Goal: Task Accomplishment & Management: Use online tool/utility

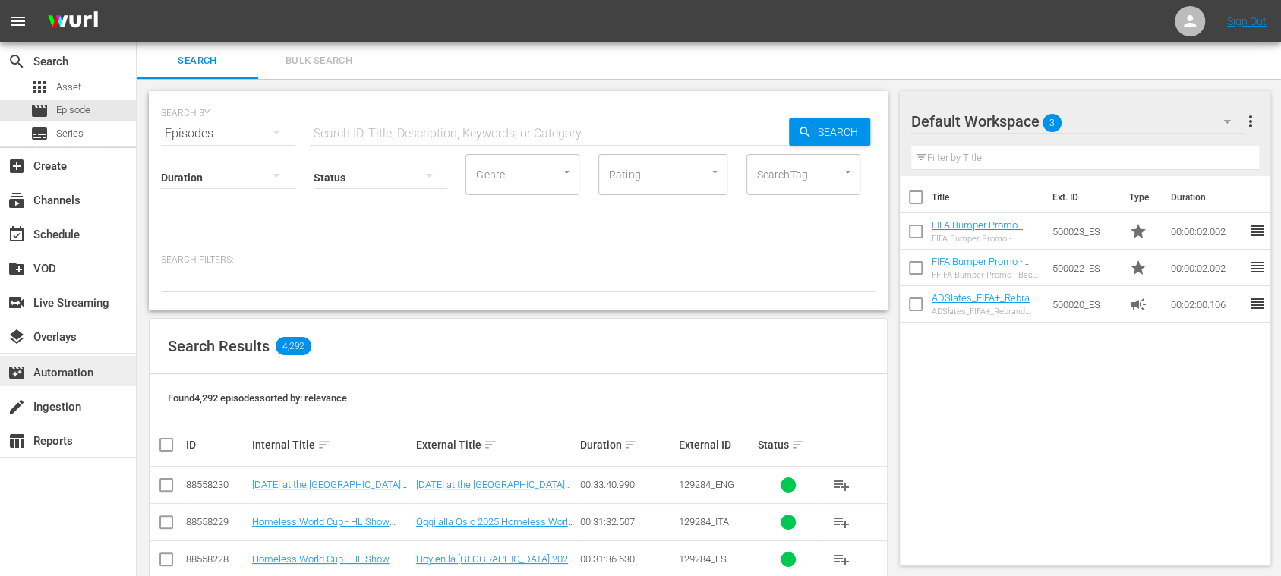
click at [72, 377] on div "movie_filter Automation" at bounding box center [42, 371] width 85 height 14
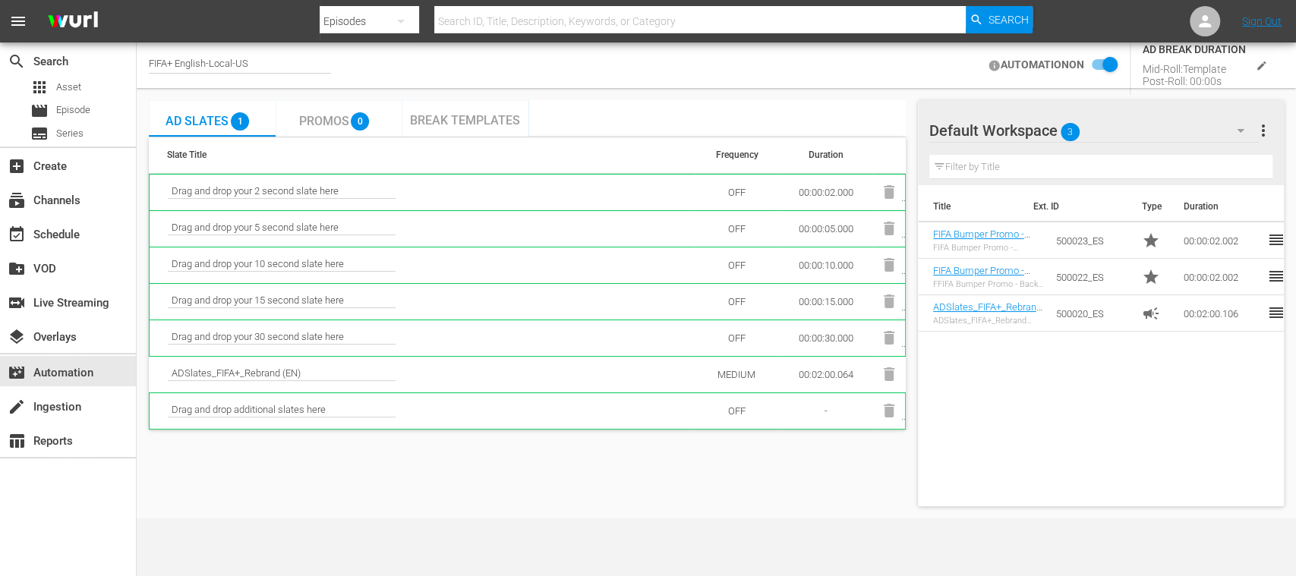
click at [248, 56] on div "FIFA+ English-Local-US" at bounding box center [240, 65] width 182 height 38
click at [255, 65] on div "FIFA+ English-Local-US" at bounding box center [240, 66] width 182 height 16
drag, startPoint x: 250, startPoint y: 64, endPoint x: 99, endPoint y: 65, distance: 151.1
click at [137, 0] on div "search Search apps Asset movie Episode subtitles Series add_box Create subscrip…" at bounding box center [717, 0] width 1160 height 0
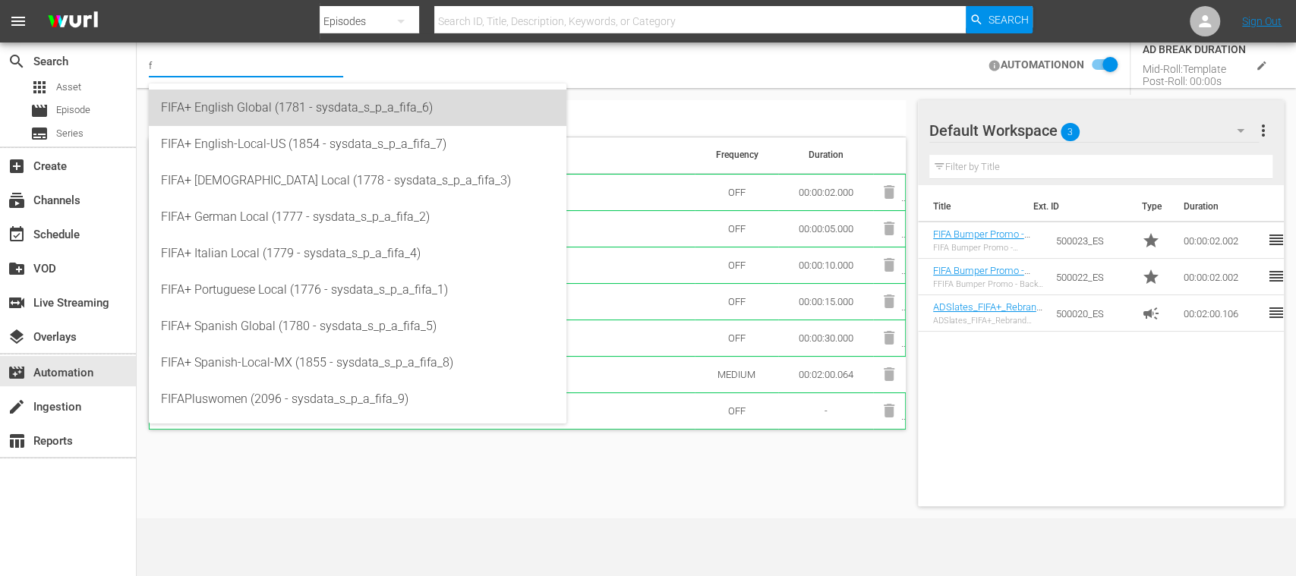
click at [224, 99] on div "FIFA+ English Global (1781 - sysdata_s_p_a_fifa_6)" at bounding box center [357, 108] width 393 height 36
type input "FIFA+ English Global (1781 - sysdata_s_p_a_fifa_6)"
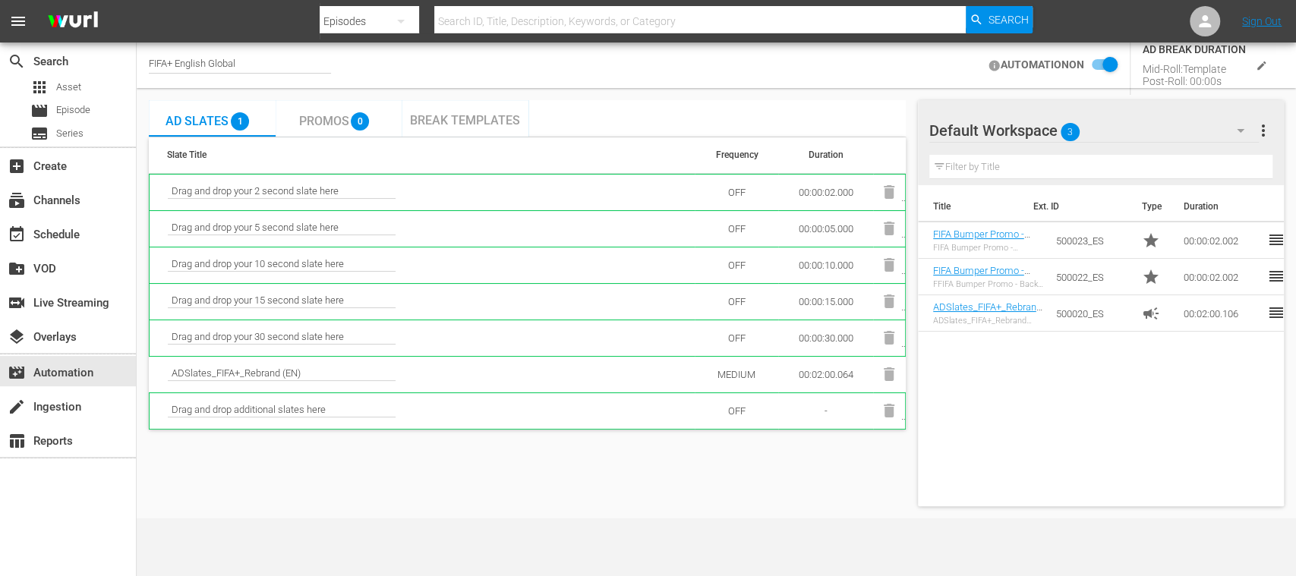
click at [442, 112] on div "Break Templates" at bounding box center [465, 119] width 110 height 14
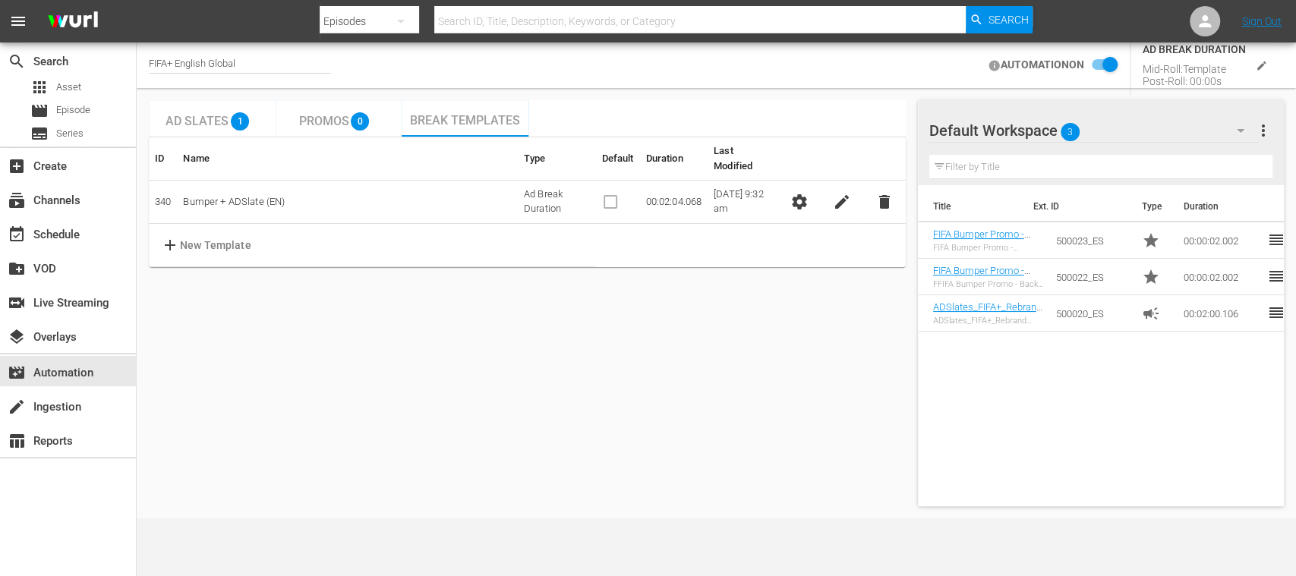
click at [249, 60] on div "FIFA+ English Global" at bounding box center [240, 66] width 182 height 16
drag, startPoint x: 251, startPoint y: 61, endPoint x: 74, endPoint y: 58, distance: 176.2
click at [137, 0] on div "search Search apps Asset movie Episode subtitles Series add_box Create subscrip…" at bounding box center [717, 0] width 1160 height 0
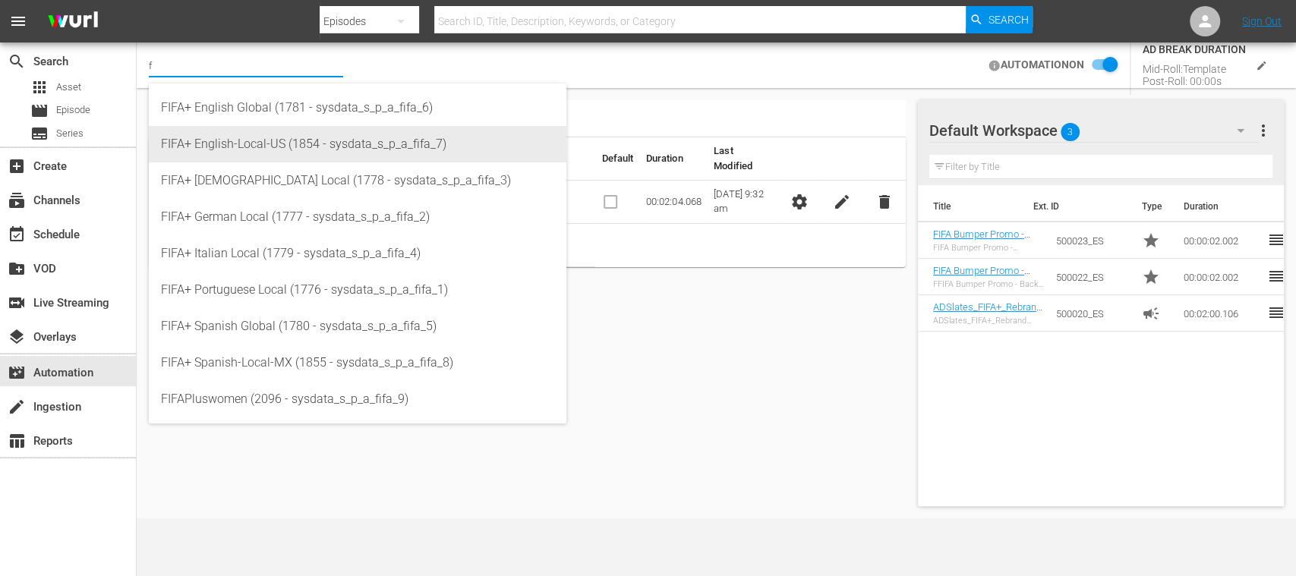
click at [226, 141] on div "FIFA+ English-Local-US (1854 - sysdata_s_p_a_fifa_7)" at bounding box center [357, 144] width 393 height 36
type input "FIFA+ English-Local-US (1854 - sysdata_s_p_a_fifa_7)"
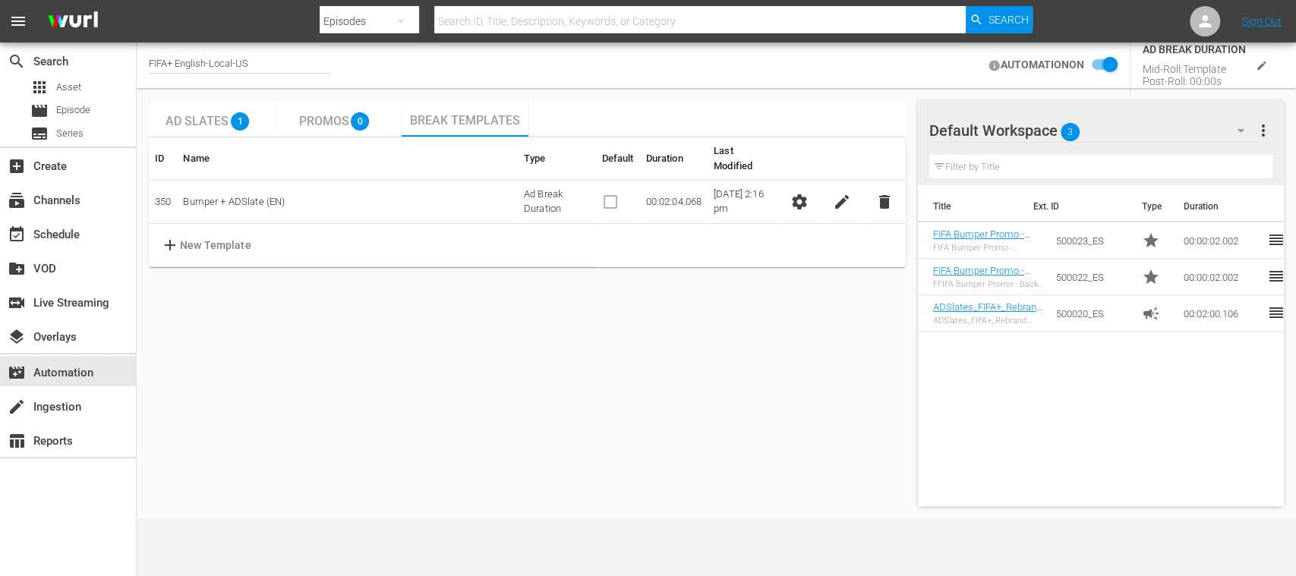
click at [254, 63] on div "FIFA+ English-Local-US" at bounding box center [240, 66] width 182 height 16
drag, startPoint x: 260, startPoint y: 63, endPoint x: 64, endPoint y: 61, distance: 196.0
click at [137, 0] on div "search Search apps Asset movie Episode subtitles Series add_box Create subscrip…" at bounding box center [717, 0] width 1160 height 0
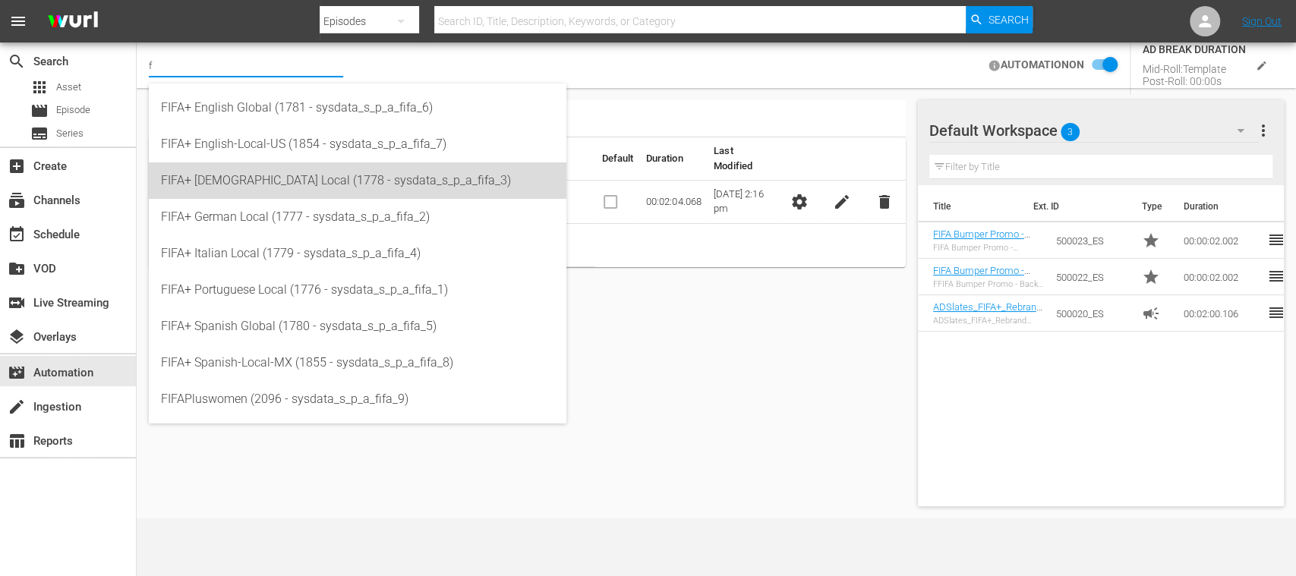
click at [229, 167] on div "FIFA+ [DEMOGRAPHIC_DATA] Local (1778 - sysdata_s_p_a_fifa_3)" at bounding box center [357, 181] width 393 height 36
type input "FIFA+ [DEMOGRAPHIC_DATA] Local (1778 - sysdata_s_p_a_fifa_3)"
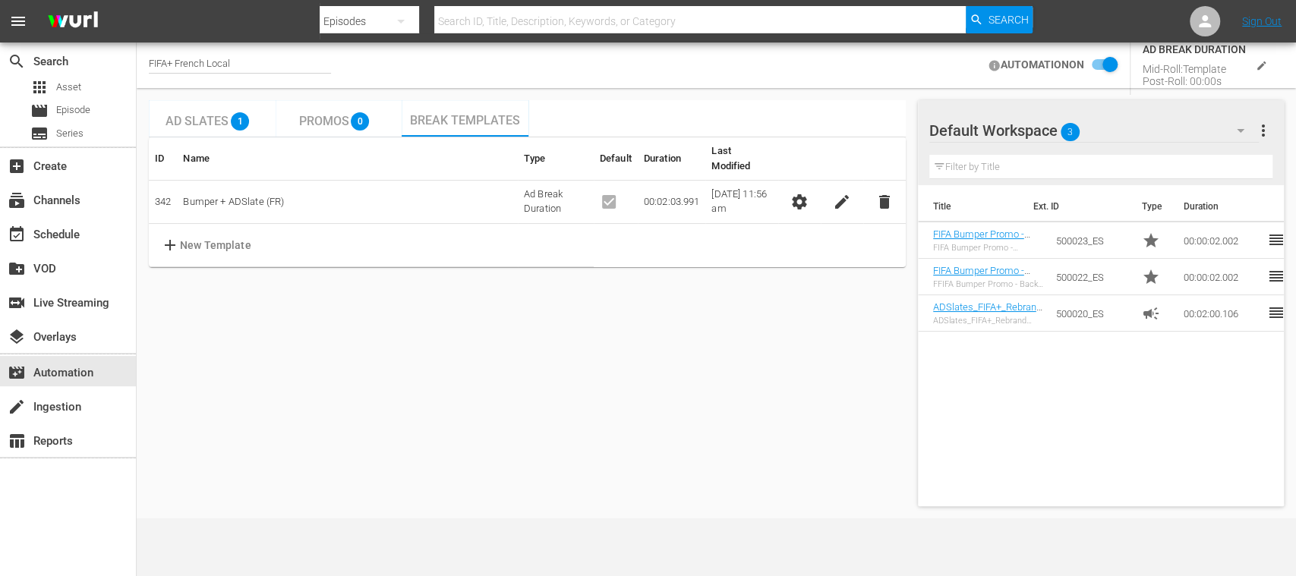
click at [242, 60] on div "FIFA+ French Local" at bounding box center [240, 66] width 182 height 16
drag, startPoint x: 242, startPoint y: 60, endPoint x: 73, endPoint y: 60, distance: 168.6
click at [137, 0] on div "search Search apps Asset movie Episode subtitles Series add_box Create subscrip…" at bounding box center [717, 0] width 1160 height 0
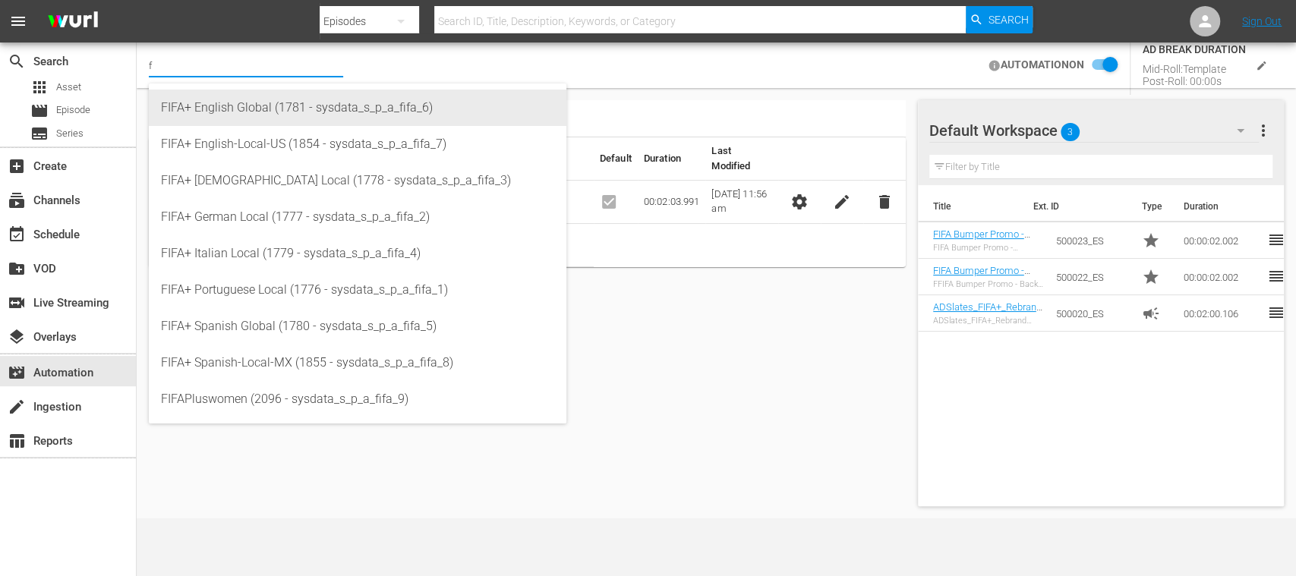
click at [213, 103] on div "FIFA+ English Global (1781 - sysdata_s_p_a_fifa_6)" at bounding box center [357, 108] width 393 height 36
type input "FIFA+ English Global (1781 - sysdata_s_p_a_fifa_6)"
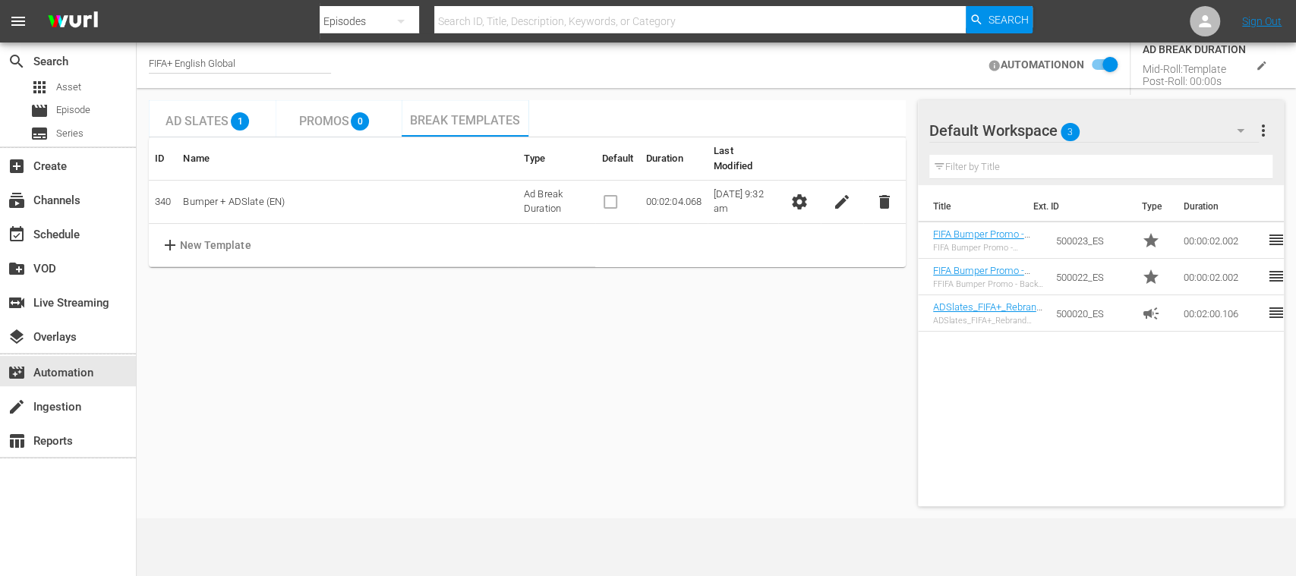
click at [264, 60] on div "FIFA+ English Global" at bounding box center [240, 66] width 182 height 16
drag, startPoint x: 264, startPoint y: 59, endPoint x: 123, endPoint y: 58, distance: 141.3
click at [137, 0] on div "search Search apps Asset movie Episode subtitles Series add_box Create subscrip…" at bounding box center [717, 0] width 1160 height 0
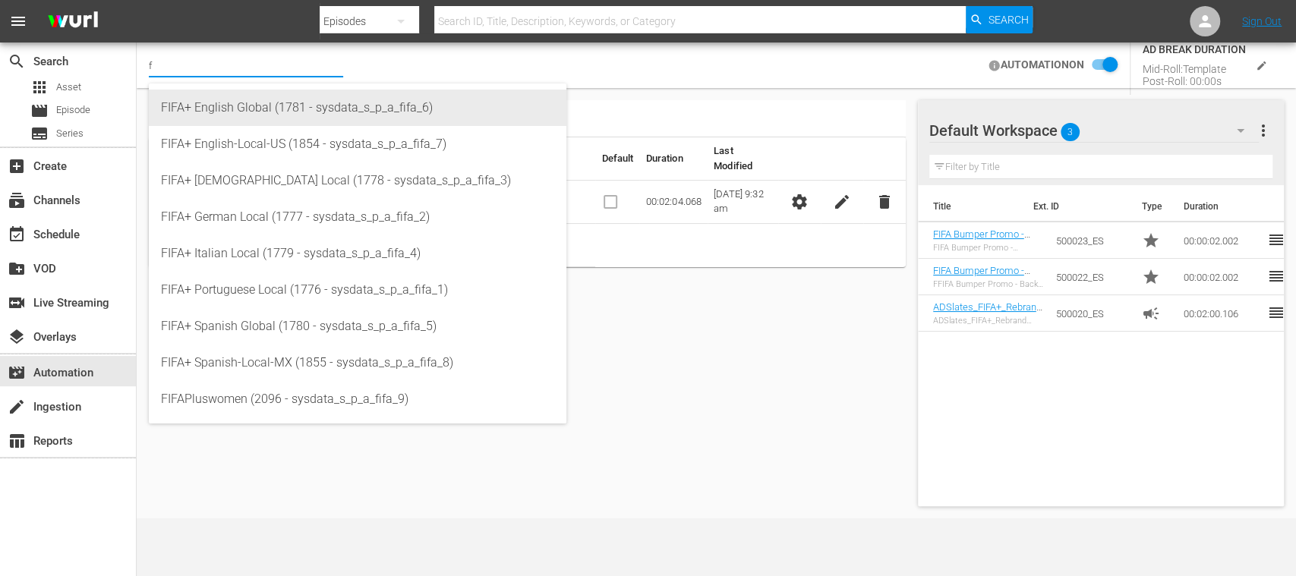
click at [266, 112] on div "FIFA+ English Global (1781 - sysdata_s_p_a_fifa_6)" at bounding box center [357, 108] width 393 height 36
type input "FIFA+ English Global (1781 - sysdata_s_p_a_fifa_6)"
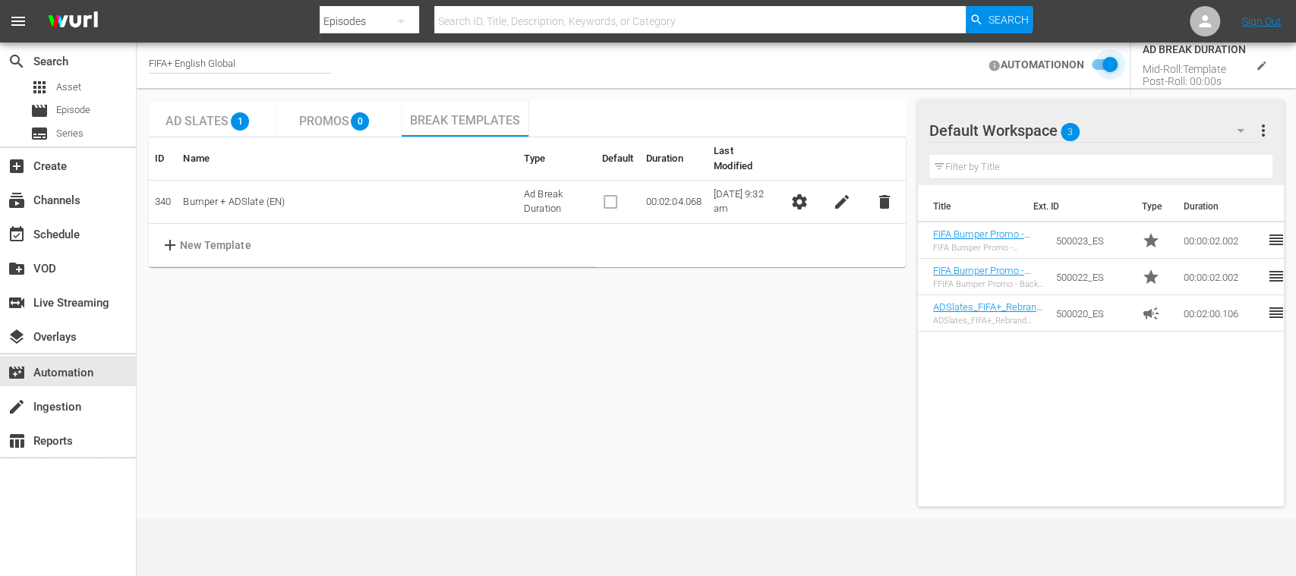
click at [1095, 67] on input "checkbox" at bounding box center [1101, 65] width 33 height 18
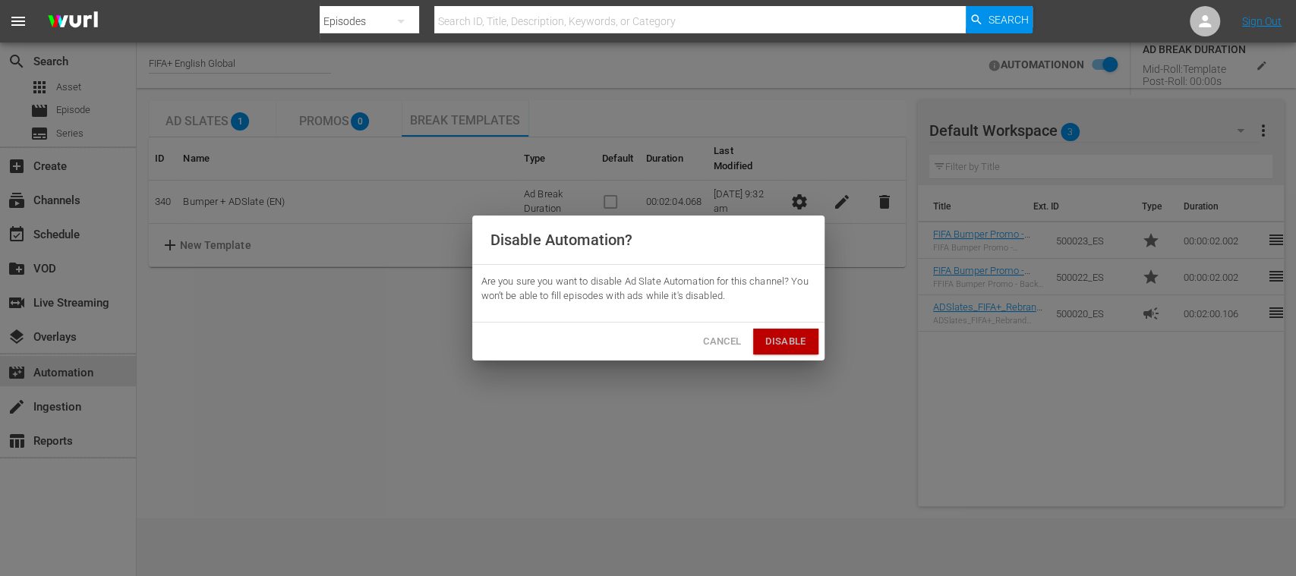
click at [790, 334] on span "Disable" at bounding box center [786, 341] width 40 height 17
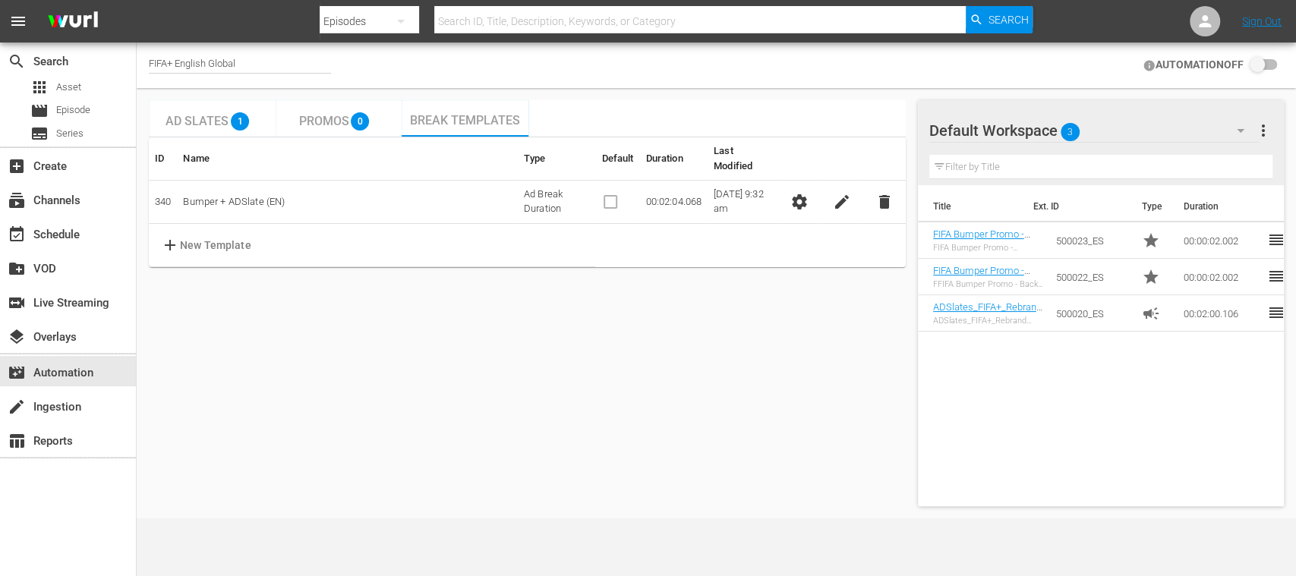
click at [1271, 77] on div "AUTOMATION OFF" at bounding box center [1210, 65] width 148 height 39
click at [797, 193] on span "settings" at bounding box center [800, 202] width 18 height 18
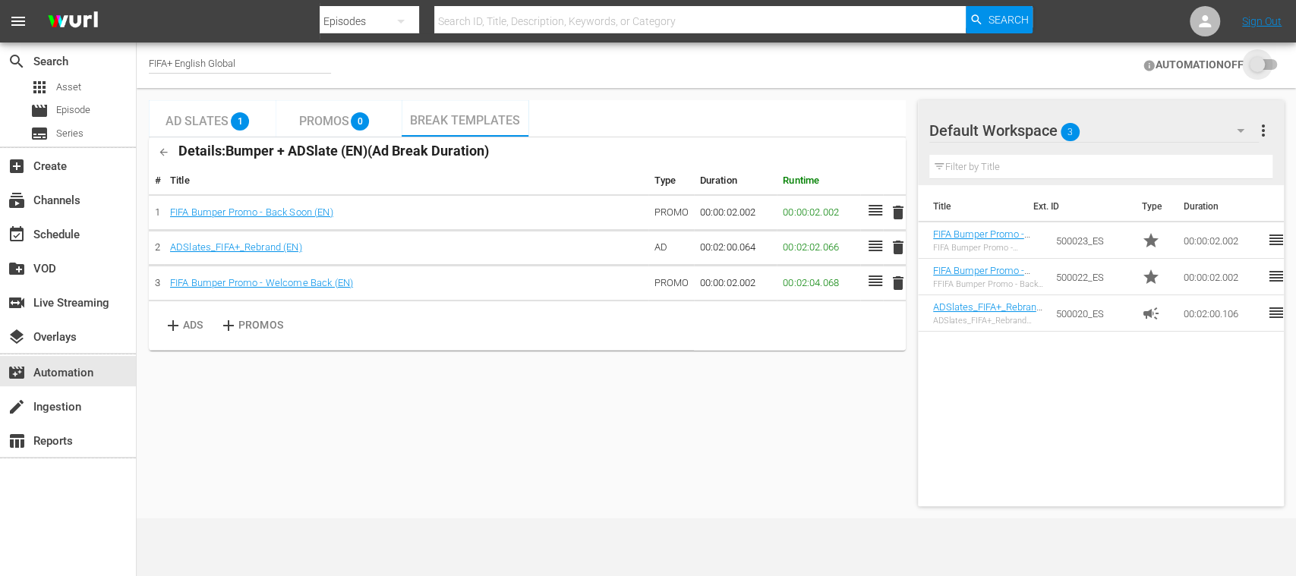
click at [1273, 68] on input "checkbox" at bounding box center [1260, 65] width 33 height 18
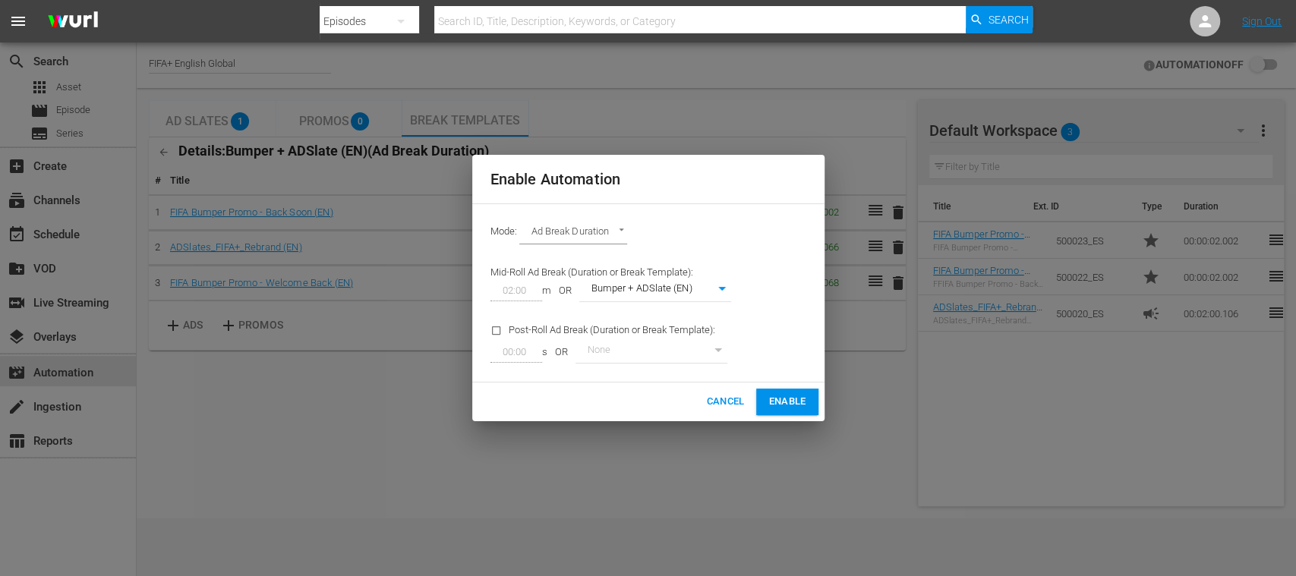
click at [796, 396] on span "Enable" at bounding box center [787, 401] width 37 height 17
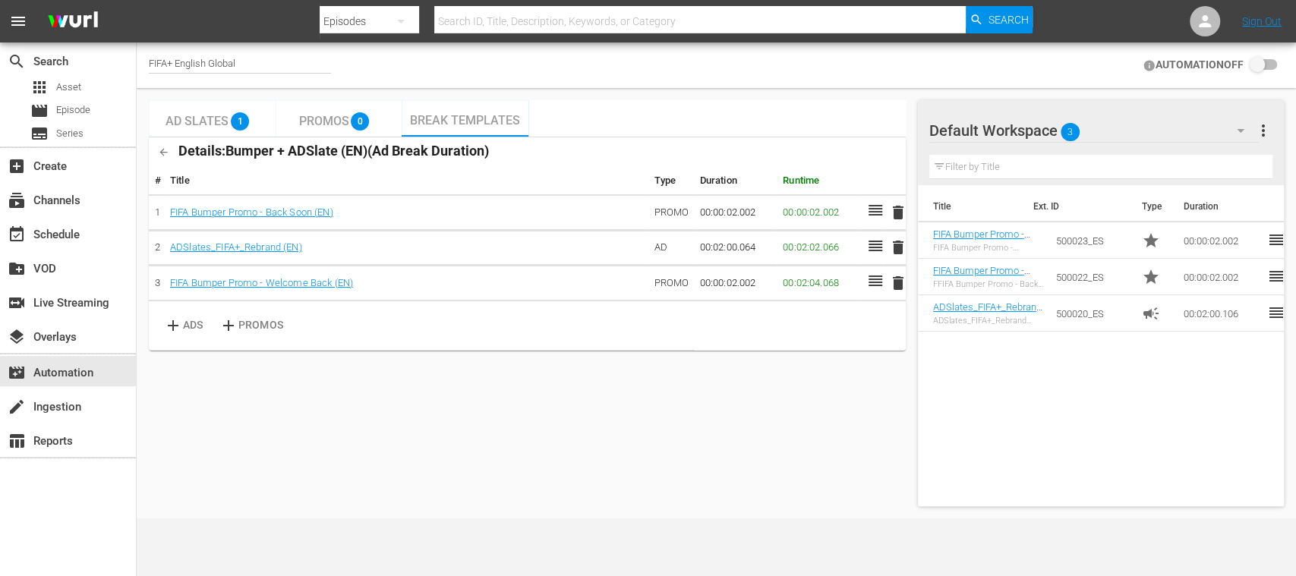
checkbox input "true"
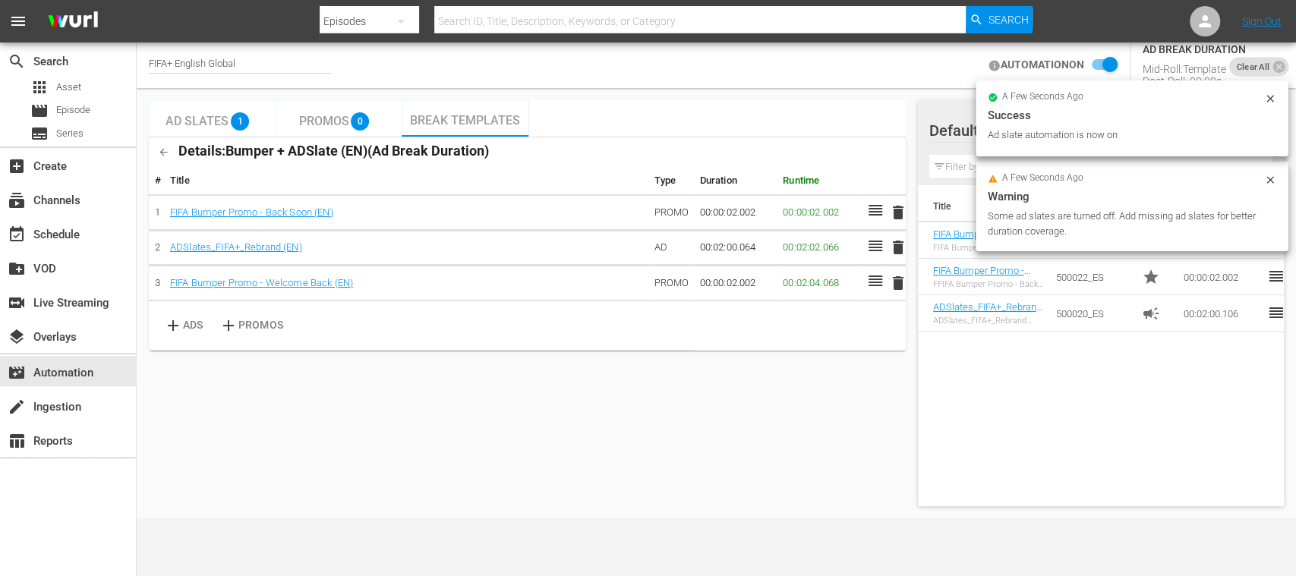
click at [246, 55] on div "FIFA+ English Global" at bounding box center [240, 65] width 182 height 38
click at [245, 63] on div "FIFA+ English Global" at bounding box center [240, 66] width 182 height 16
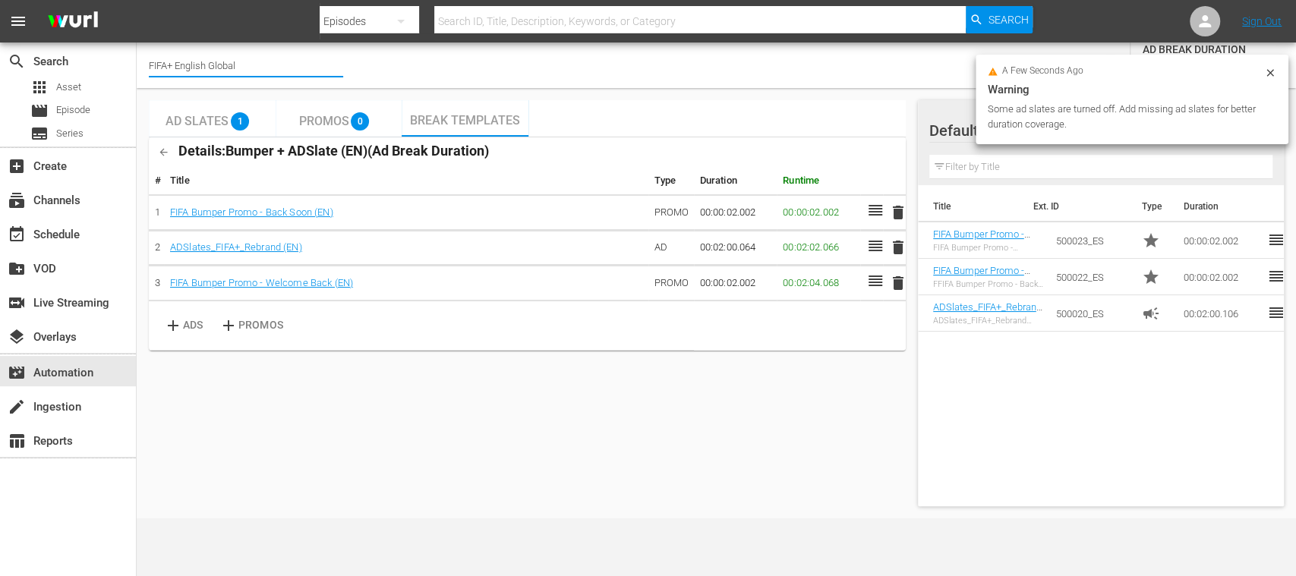
drag, startPoint x: 245, startPoint y: 63, endPoint x: 174, endPoint y: 65, distance: 70.6
click at [174, 65] on input "FIFA+ English Global" at bounding box center [246, 65] width 194 height 36
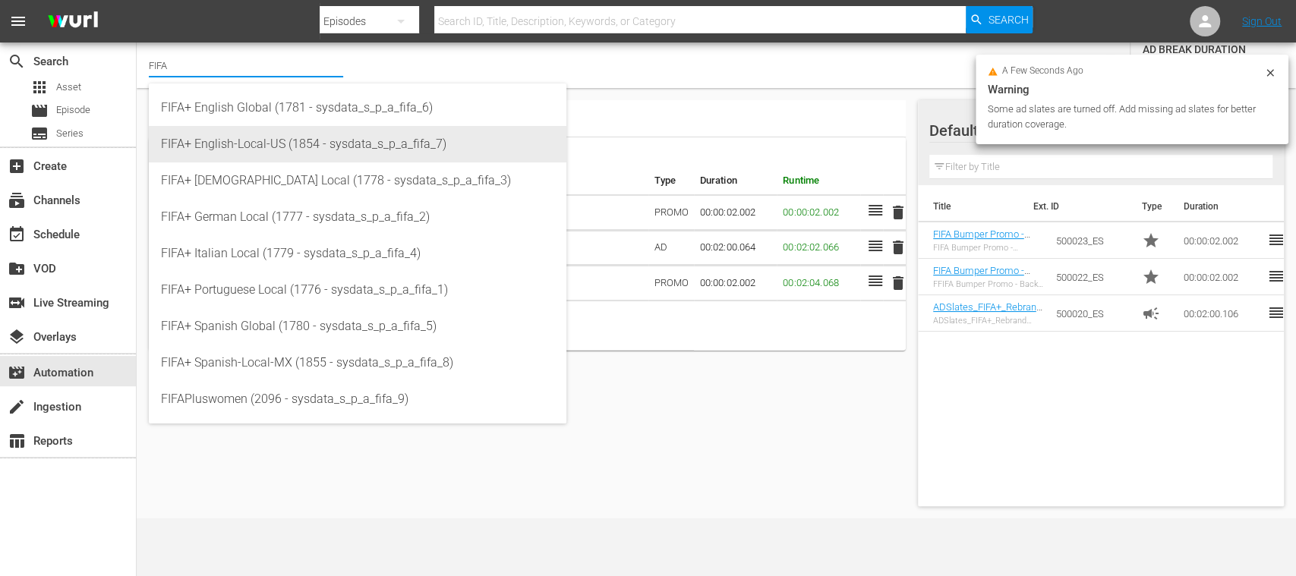
click at [253, 136] on div "FIFA+ English-Local-US (1854 - sysdata_s_p_a_fifa_7)" at bounding box center [357, 144] width 393 height 36
type input "FIFA+ English-Local-US (1854 - sysdata_s_p_a_fifa_7)"
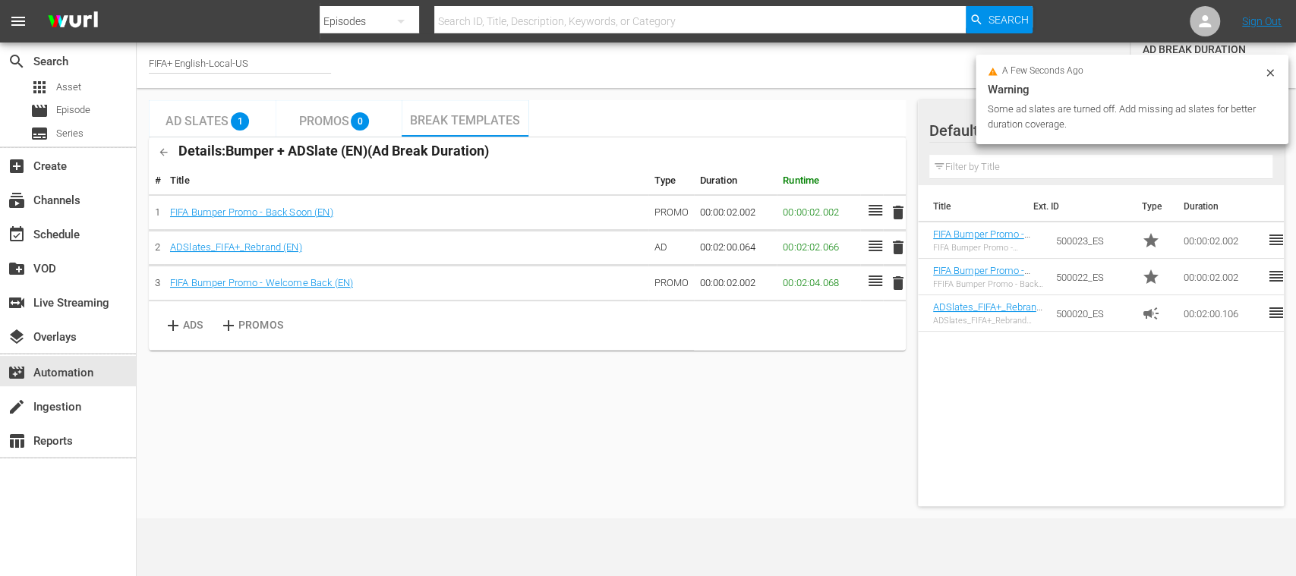
click at [232, 122] on span "1" at bounding box center [240, 121] width 18 height 18
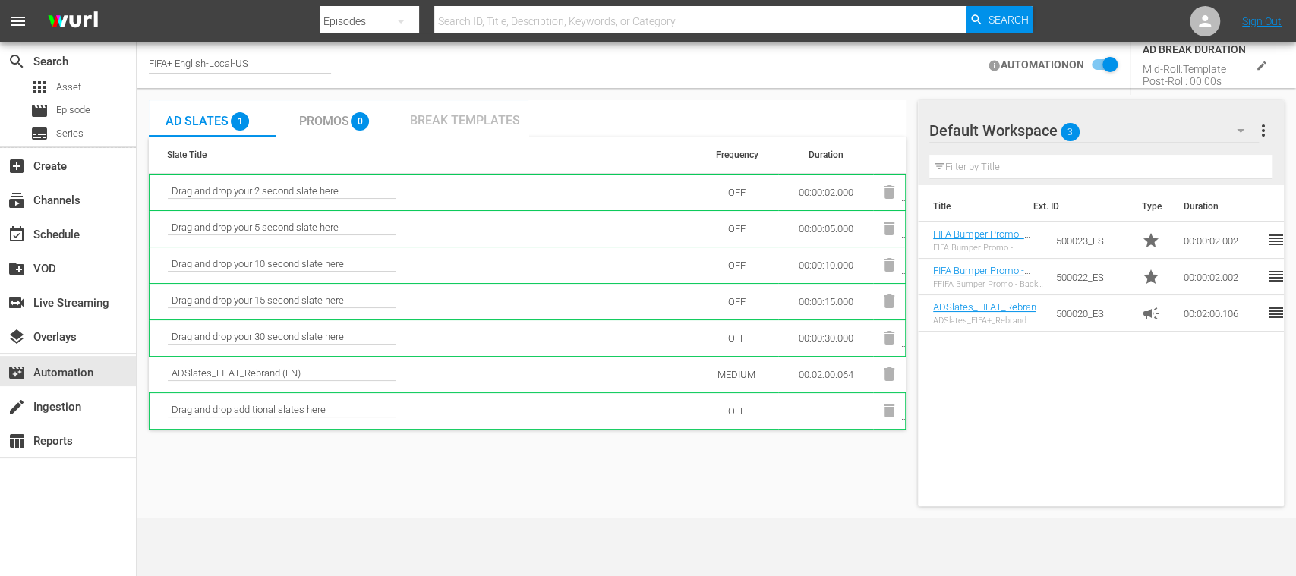
click at [451, 117] on span "Break Templates" at bounding box center [465, 120] width 110 height 14
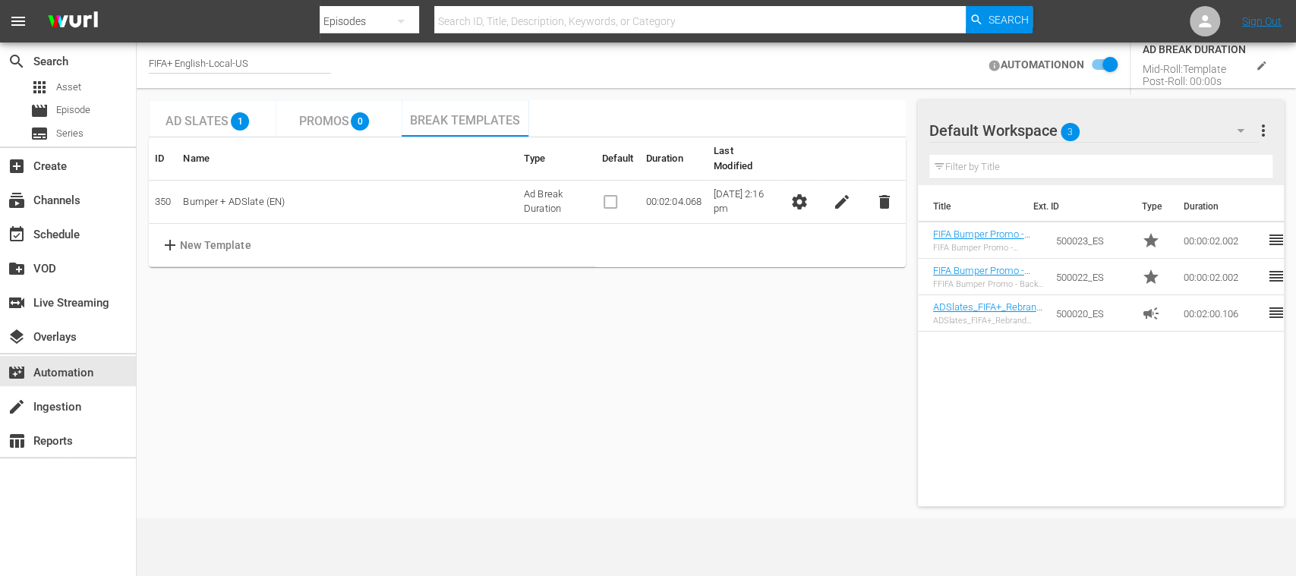
click at [267, 61] on div "FIFA+ English-Local-US" at bounding box center [240, 66] width 182 height 16
drag, startPoint x: 188, startPoint y: 61, endPoint x: 164, endPoint y: 59, distance: 24.3
click at [164, 59] on input "FIFA+ English-Local-US" at bounding box center [246, 65] width 194 height 36
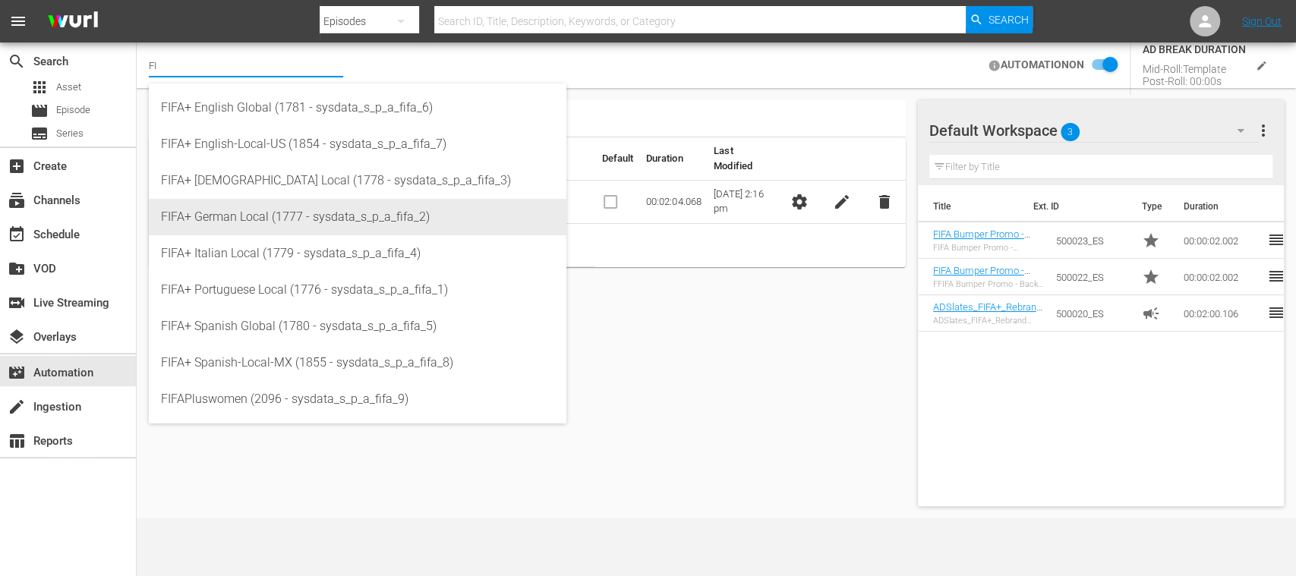
click at [286, 210] on div "FIFA+ German Local (1777 - sysdata_s_p_a_fifa_2)" at bounding box center [357, 217] width 393 height 36
type input "FIFA+ German Local (1777 - sysdata_s_p_a_fifa_2)"
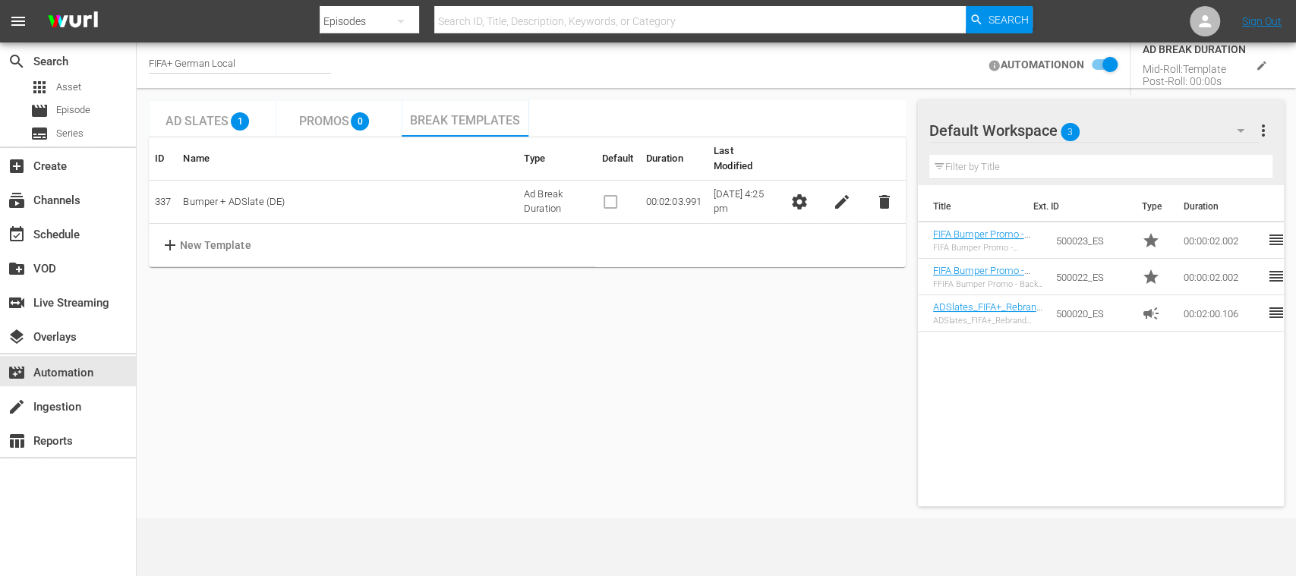
click at [253, 58] on div "FIFA+ German Local" at bounding box center [240, 66] width 182 height 16
drag, startPoint x: 250, startPoint y: 58, endPoint x: 103, endPoint y: 58, distance: 147.3
click at [137, 0] on div "search Search apps Asset movie Episode subtitles Series add_box Create subscrip…" at bounding box center [717, 0] width 1160 height 0
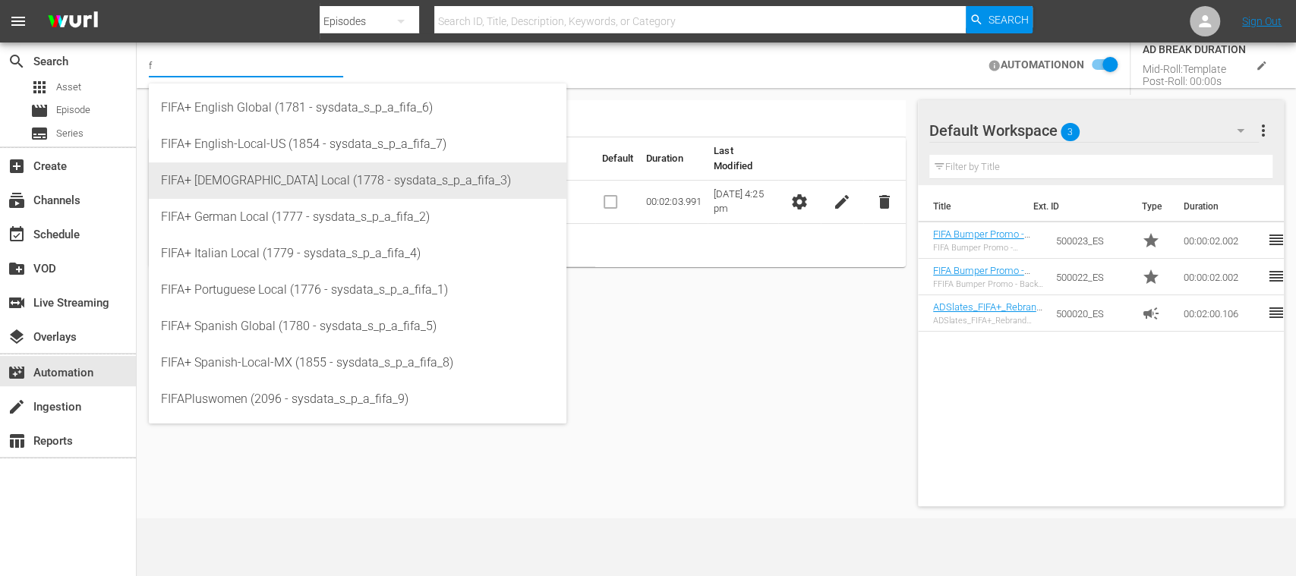
click at [261, 188] on div "FIFA+ [DEMOGRAPHIC_DATA] Local (1778 - sysdata_s_p_a_fifa_3)" at bounding box center [357, 181] width 393 height 36
type input "FIFA+ [DEMOGRAPHIC_DATA] Local (1778 - sysdata_s_p_a_fifa_3)"
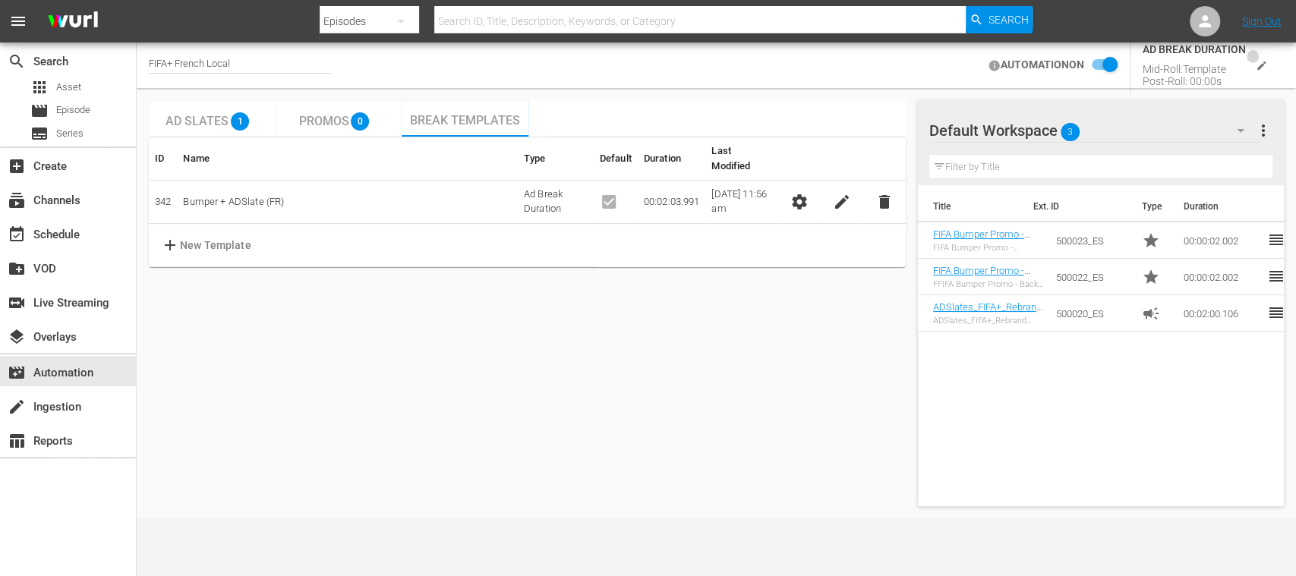
click at [1263, 63] on icon "edit" at bounding box center [1261, 65] width 11 height 11
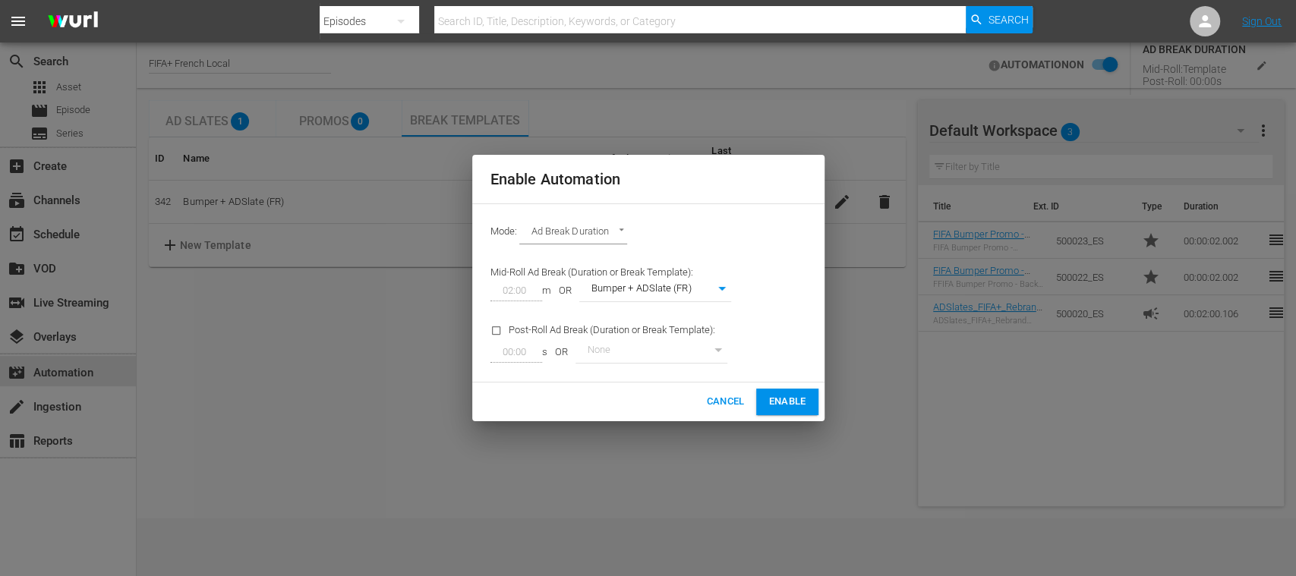
click at [733, 403] on span "Cancel" at bounding box center [725, 401] width 38 height 17
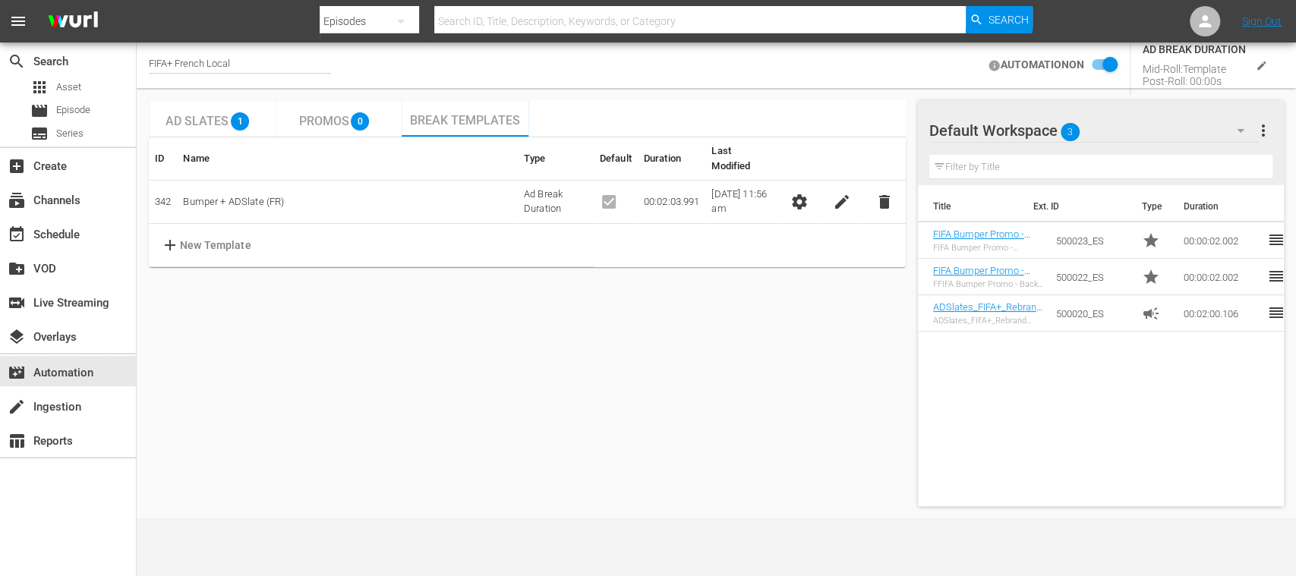
click at [261, 58] on div "FIFA+ French Local" at bounding box center [240, 66] width 182 height 16
drag, startPoint x: 150, startPoint y: 63, endPoint x: 112, endPoint y: 62, distance: 38.0
click at [137, 0] on div "search Search apps Asset movie Episode subtitles Series add_box Create subscrip…" at bounding box center [717, 0] width 1160 height 0
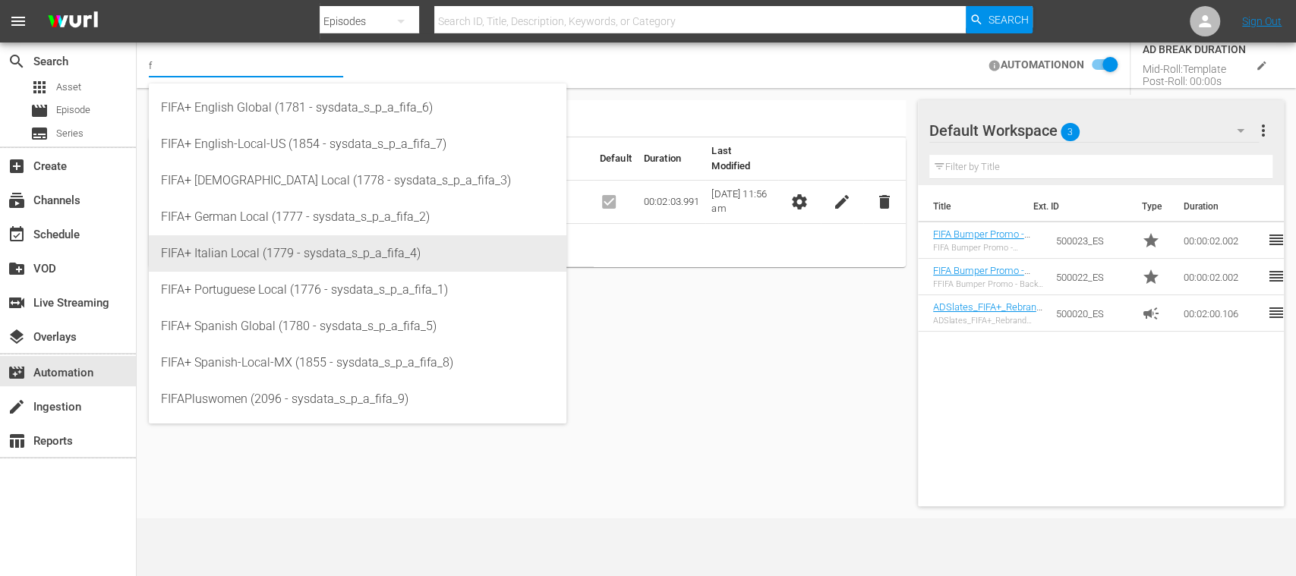
click at [273, 242] on div "FIFA+ Italian Local (1779 - sysdata_s_p_a_fifa_4)" at bounding box center [357, 253] width 393 height 36
type input "FIFA+ Italian Local (1779 - sysdata_s_p_a_fifa_4)"
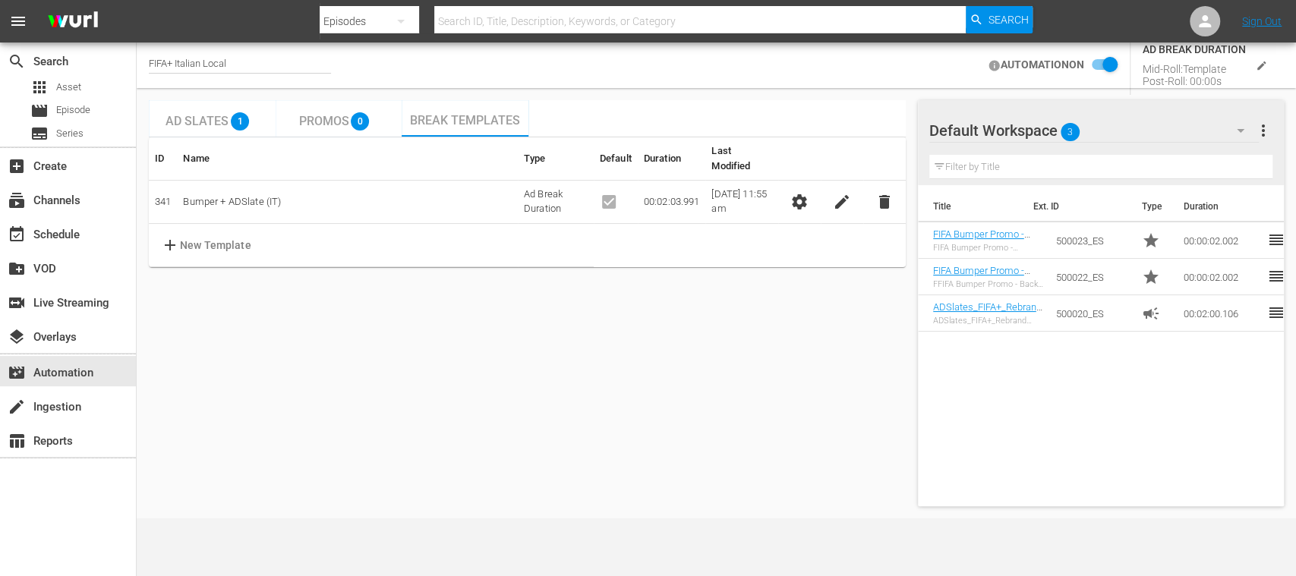
click at [246, 64] on div "FIFA+ Italian Local" at bounding box center [240, 66] width 182 height 16
drag, startPoint x: 243, startPoint y: 62, endPoint x: 95, endPoint y: 62, distance: 148.1
click at [137, 0] on div "search Search apps Asset movie Episode subtitles Series add_box Create subscrip…" at bounding box center [717, 0] width 1160 height 0
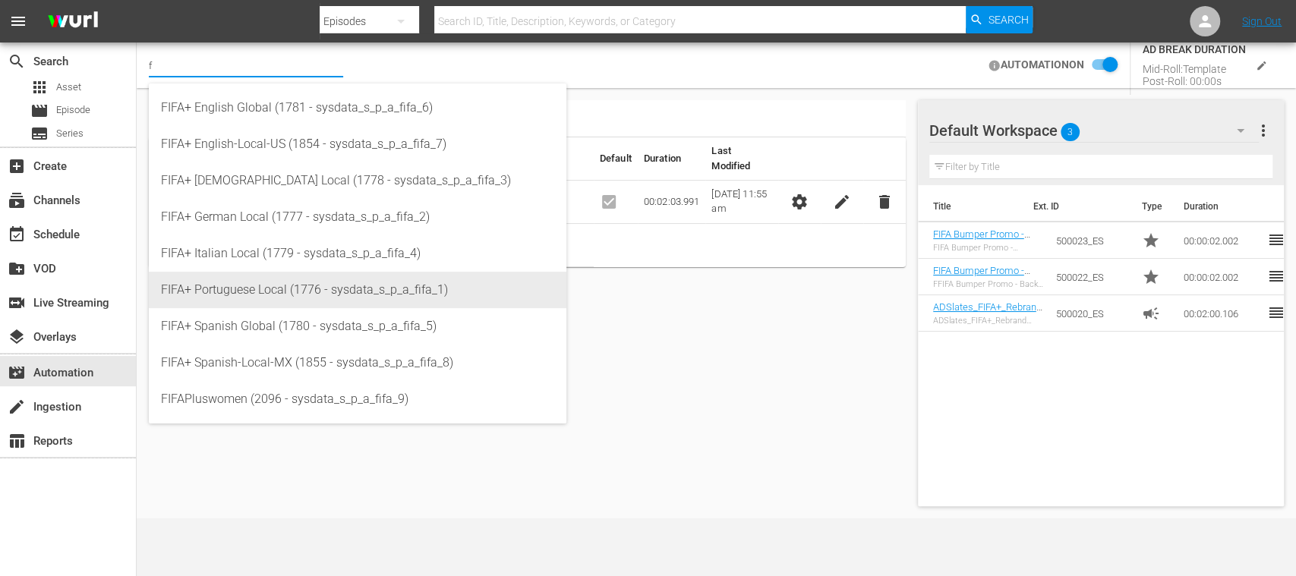
click at [328, 282] on div "FIFA+ Portuguese Local (1776 - sysdata_s_p_a_fifa_1)" at bounding box center [357, 290] width 393 height 36
type input "FIFA+ Portuguese Local (1776 - sysdata_s_p_a_fifa_1)"
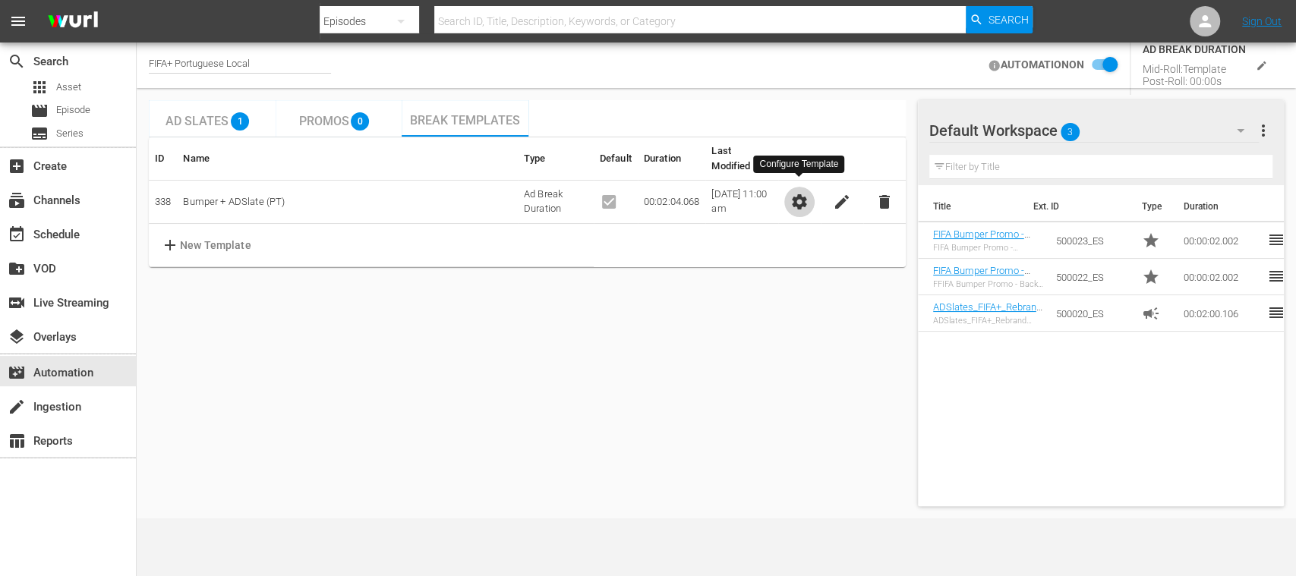
click at [794, 193] on span "settings" at bounding box center [800, 202] width 18 height 18
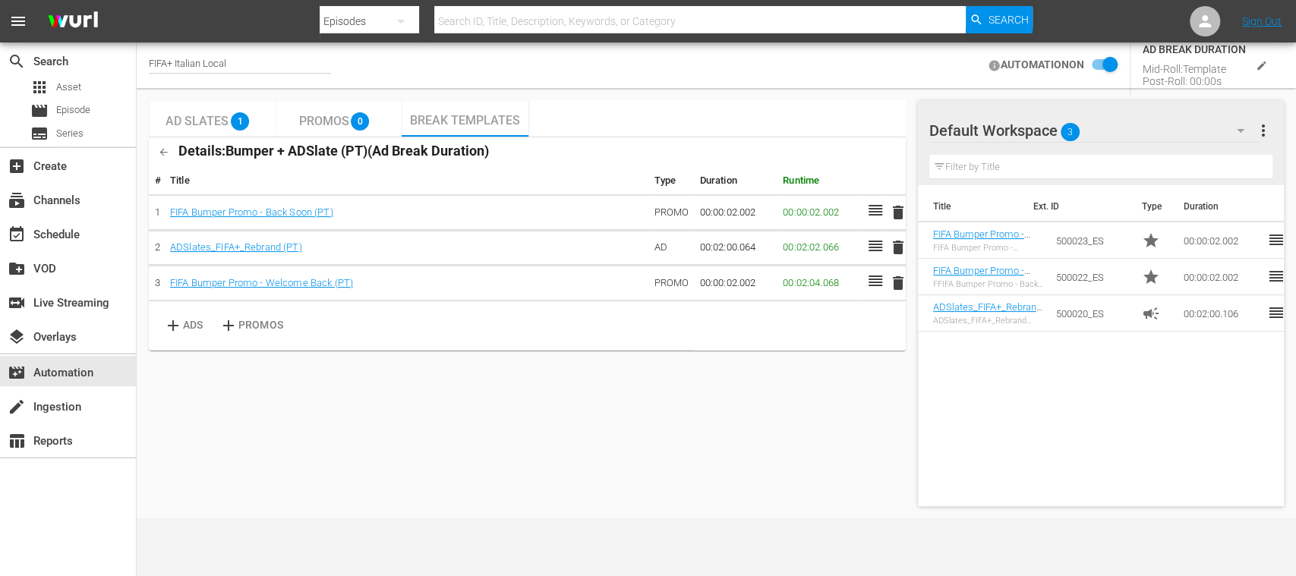
click at [239, 62] on div "FIFA+ Italian Local" at bounding box center [240, 66] width 182 height 16
drag, startPoint x: 238, startPoint y: 61, endPoint x: 71, endPoint y: 46, distance: 167.0
click at [137, 0] on div "search Search apps Asset movie Episode subtitles Series add_box Create subscrip…" at bounding box center [717, 0] width 1160 height 0
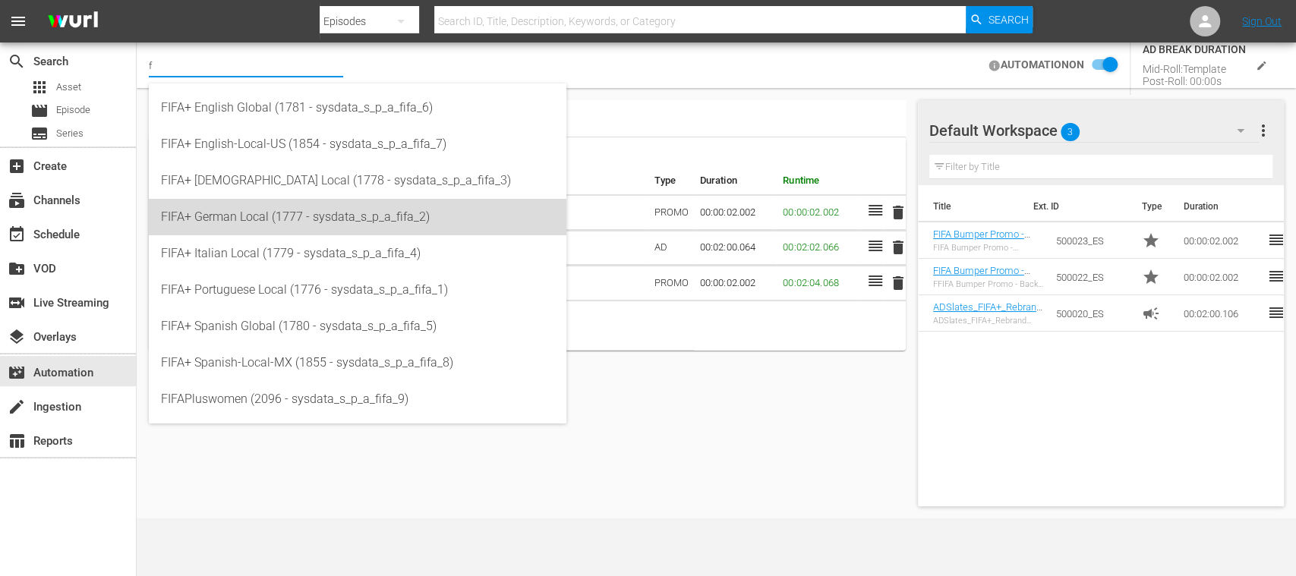
click at [262, 210] on div "FIFA+ German Local (1777 - sysdata_s_p_a_fifa_2)" at bounding box center [357, 217] width 393 height 36
type input "FIFA+ German Local (1777 - sysdata_s_p_a_fifa_2)"
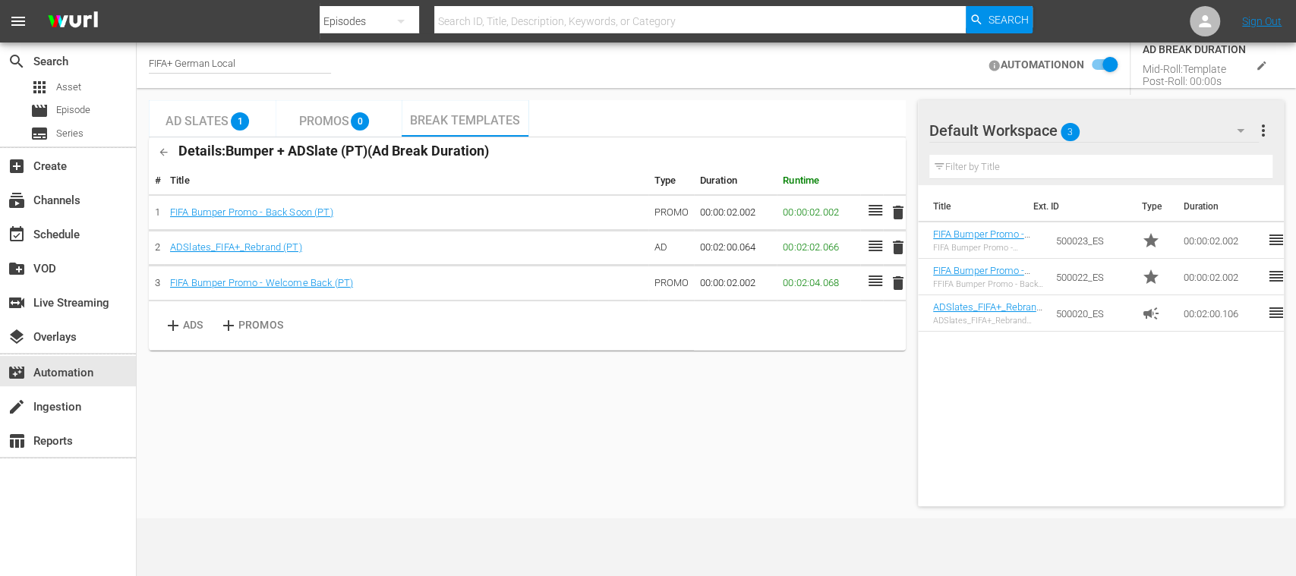
drag, startPoint x: 215, startPoint y: 127, endPoint x: 397, endPoint y: 108, distance: 183.3
click at [216, 127] on span "Ad Slates" at bounding box center [197, 121] width 63 height 14
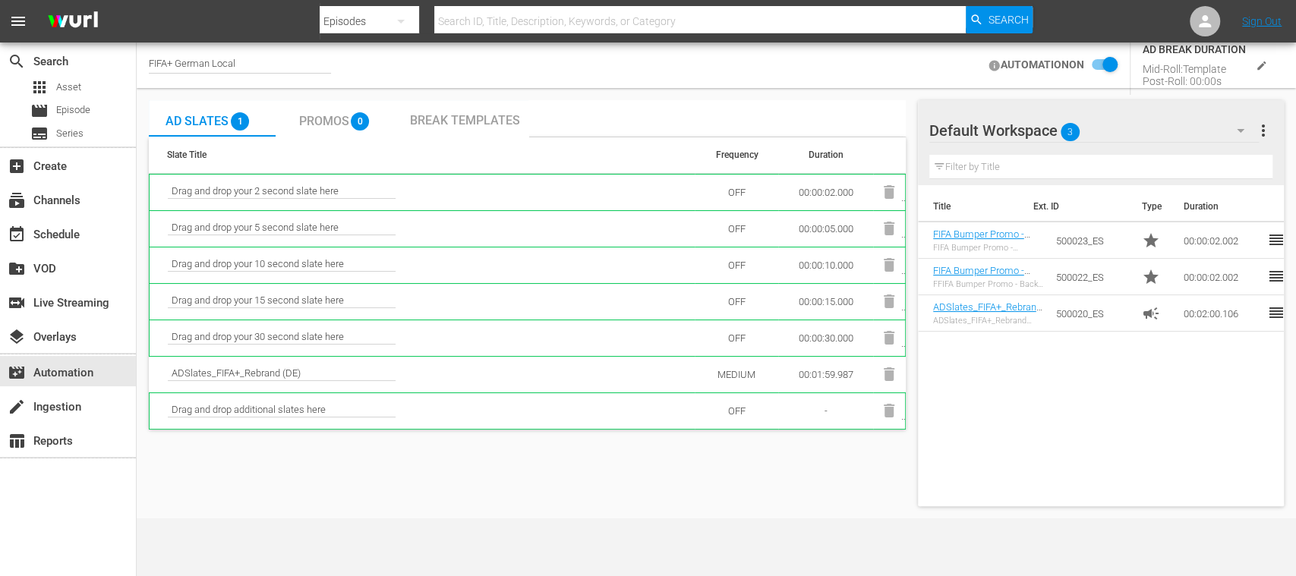
click at [459, 113] on span "Break Templates" at bounding box center [465, 120] width 110 height 14
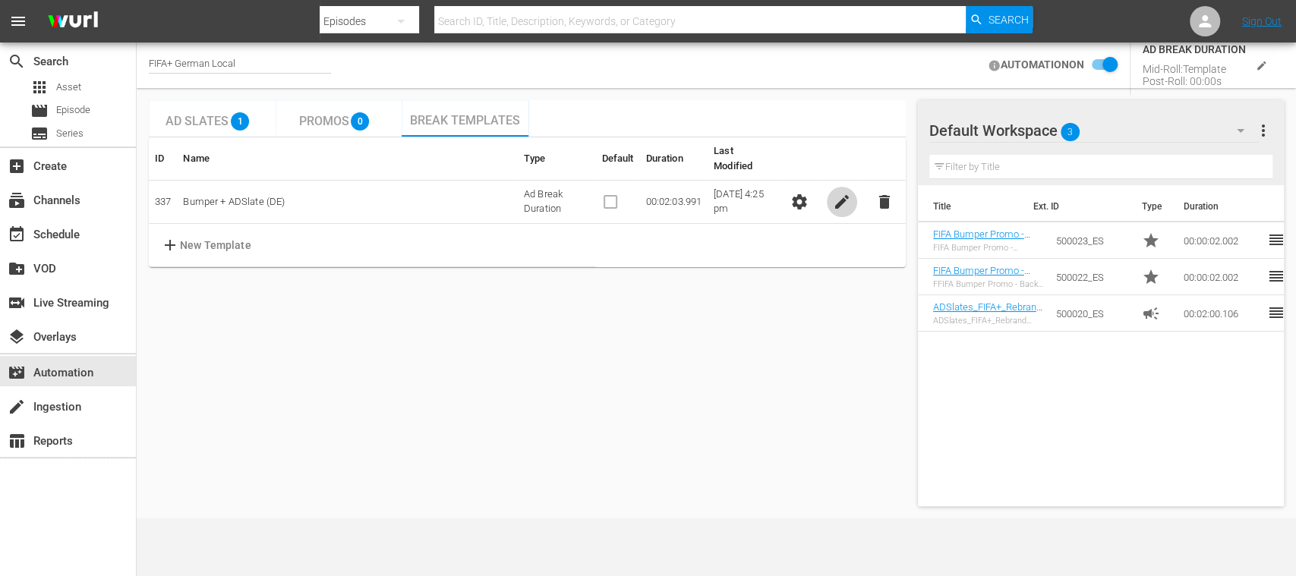
click at [848, 193] on span "edit" at bounding box center [842, 202] width 18 height 18
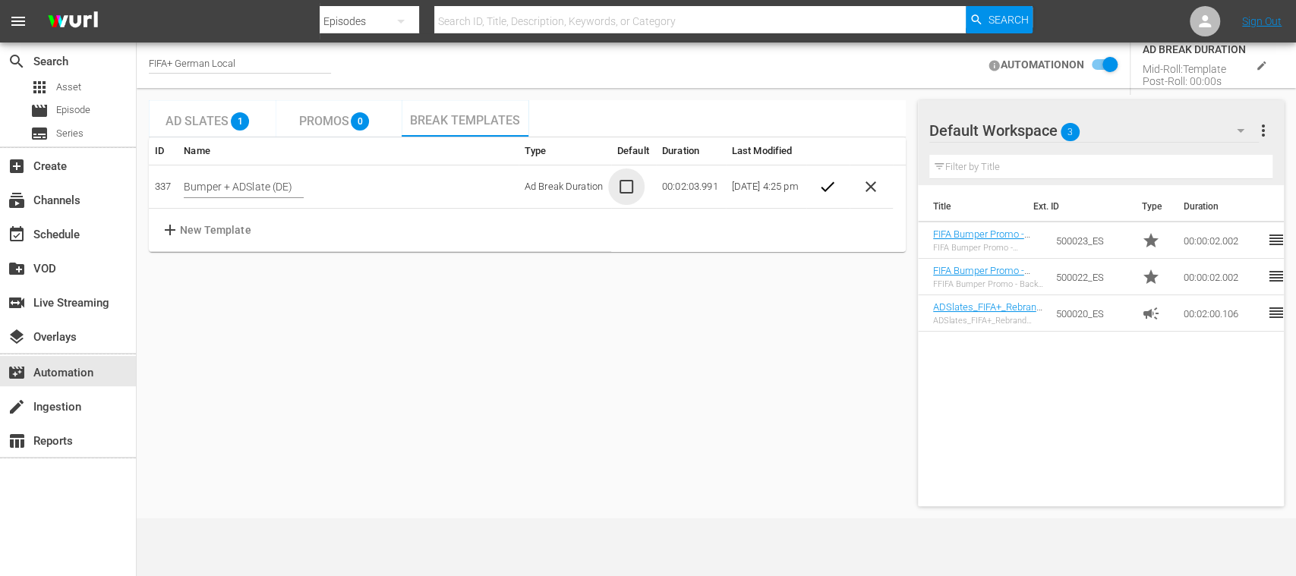
click at [617, 188] on input "checkbox" at bounding box center [633, 187] width 33 height 18
checkbox input "true"
click at [824, 188] on span "check" at bounding box center [828, 187] width 18 height 18
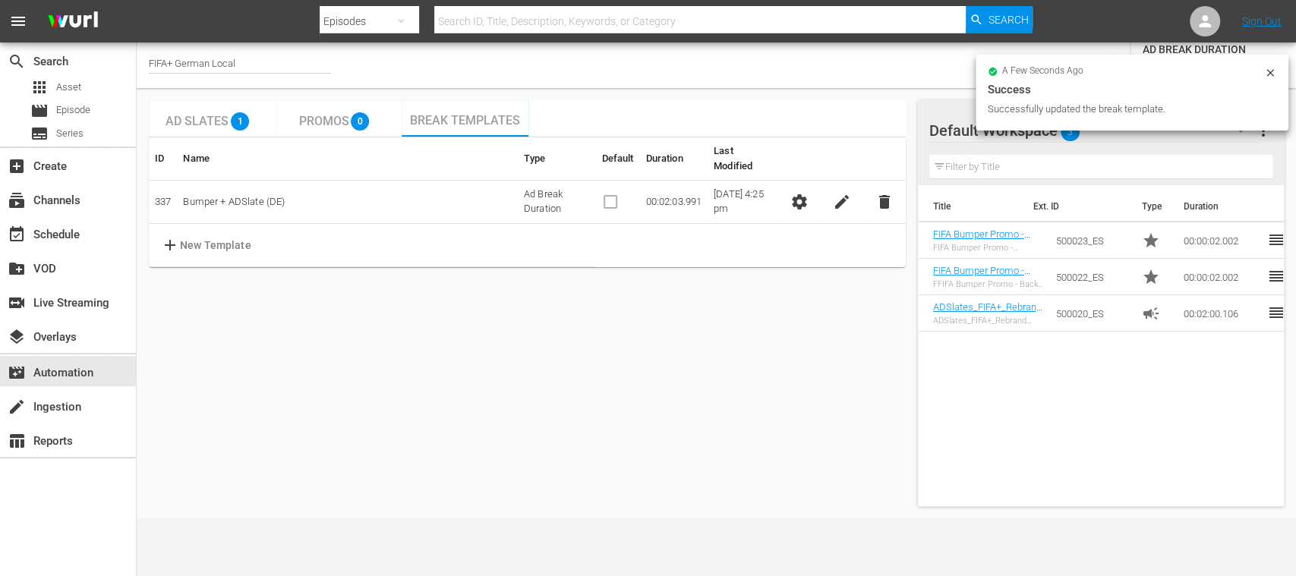
checkbox input "true"
click at [248, 58] on div "FIFA+ German Local" at bounding box center [240, 66] width 182 height 16
drag, startPoint x: 249, startPoint y: 62, endPoint x: 114, endPoint y: 59, distance: 135.2
click at [137, 0] on div "search Search apps Asset movie Episode subtitles Series add_box Create subscrip…" at bounding box center [717, 0] width 1160 height 0
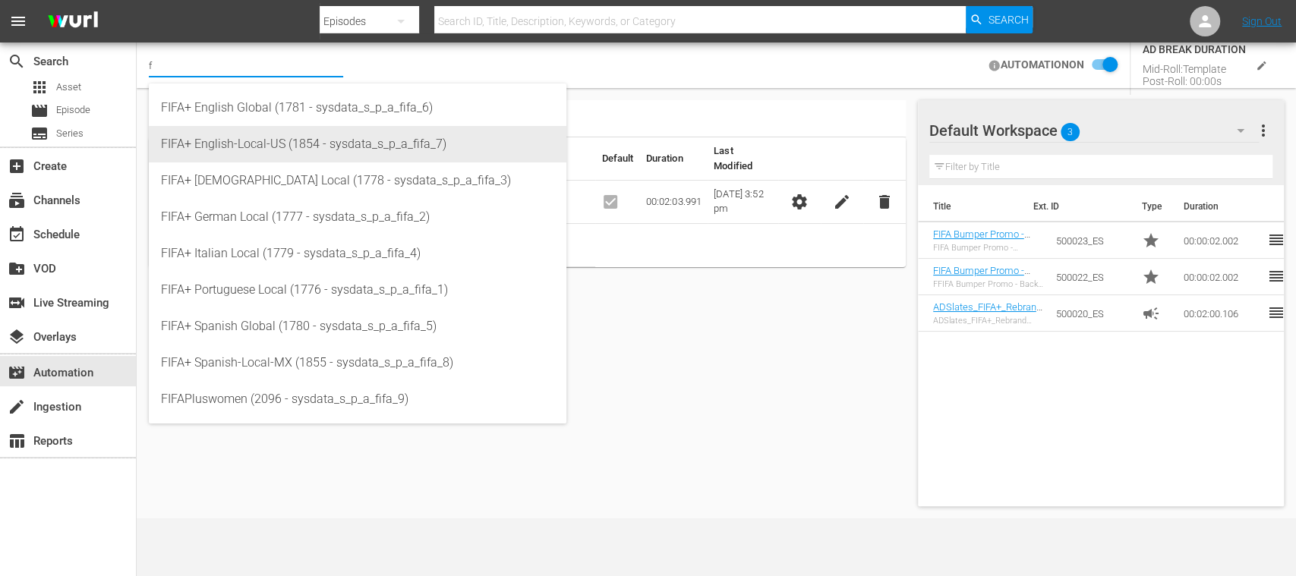
click at [252, 131] on div "FIFA+ English-Local-US (1854 - sysdata_s_p_a_fifa_7)" at bounding box center [357, 144] width 393 height 36
type input "FIFA+ English-Local-US (1854 - sysdata_s_p_a_fifa_7)"
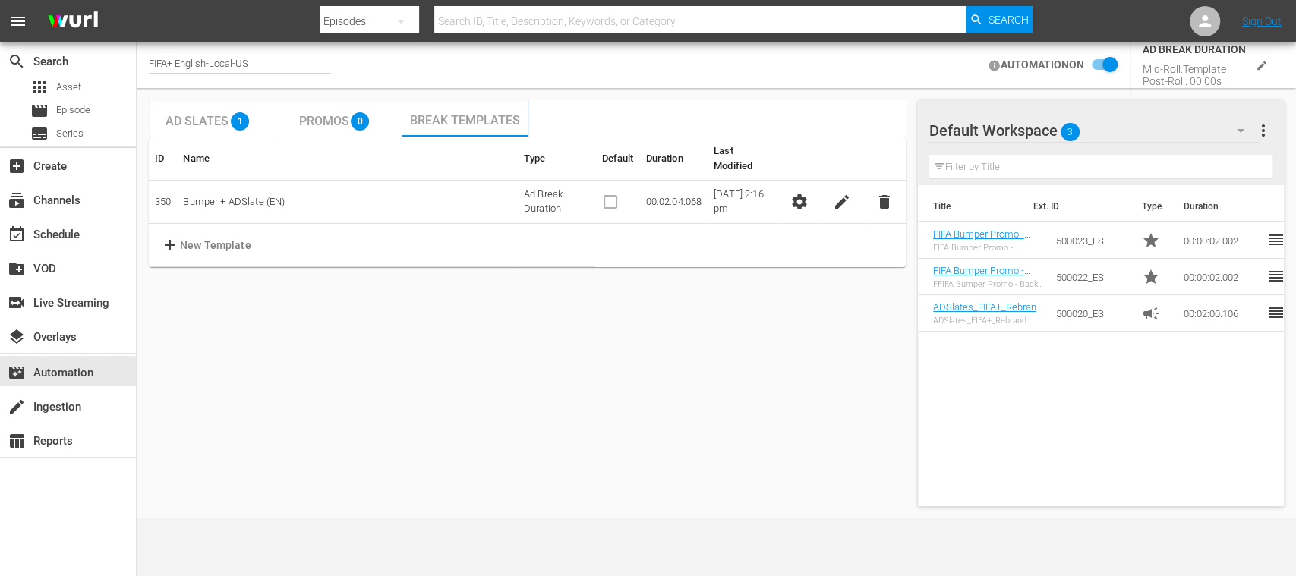
click at [840, 193] on span "edit" at bounding box center [842, 202] width 18 height 18
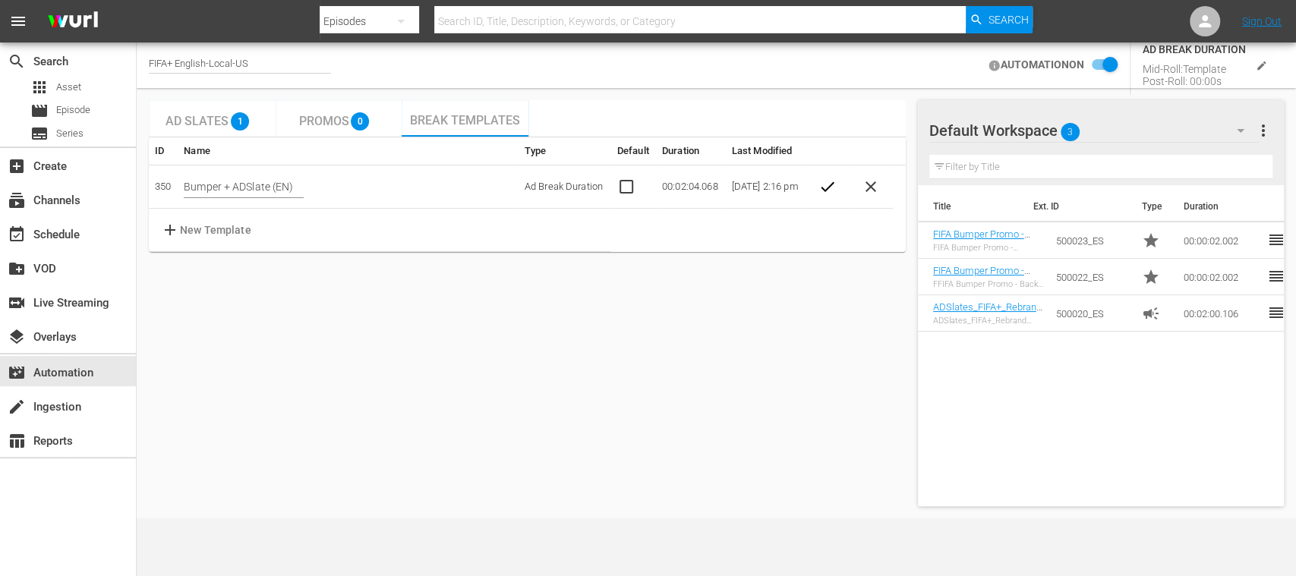
click at [617, 191] on input "checkbox" at bounding box center [633, 187] width 33 height 18
checkbox input "true"
click at [828, 187] on span "check" at bounding box center [828, 187] width 18 height 18
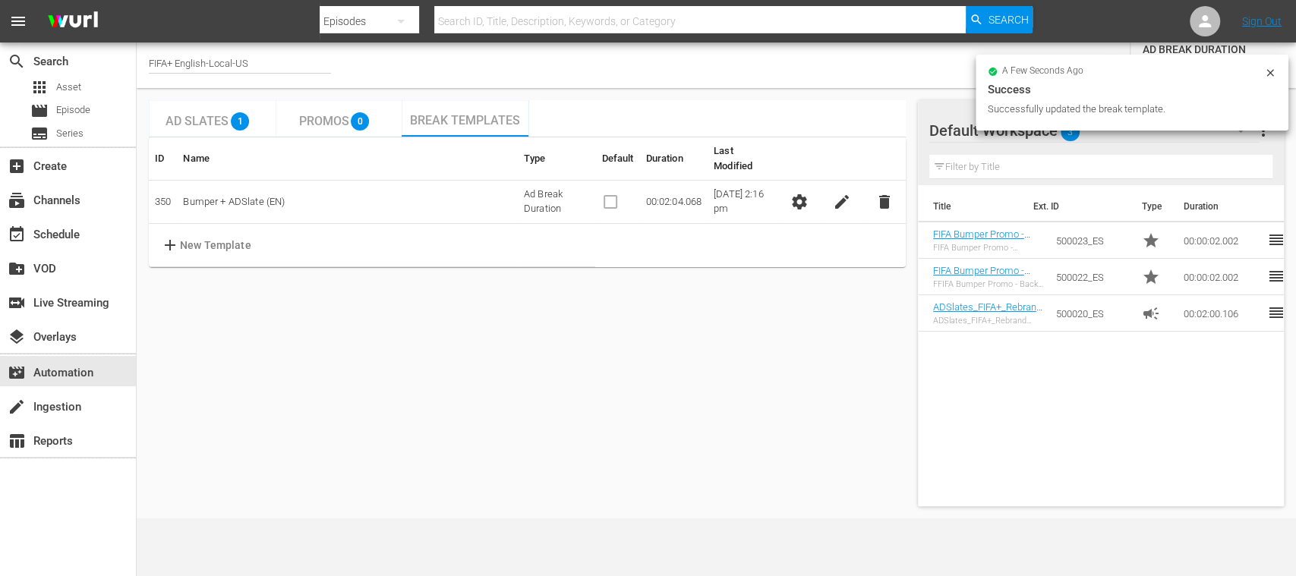
checkbox input "true"
click at [256, 62] on div "FIFA+ English-Local-US" at bounding box center [240, 66] width 182 height 16
drag, startPoint x: 261, startPoint y: 62, endPoint x: 36, endPoint y: 57, distance: 224.8
click at [137, 0] on div "search Search apps Asset movie Episode subtitles Series add_box Create subscrip…" at bounding box center [717, 0] width 1160 height 0
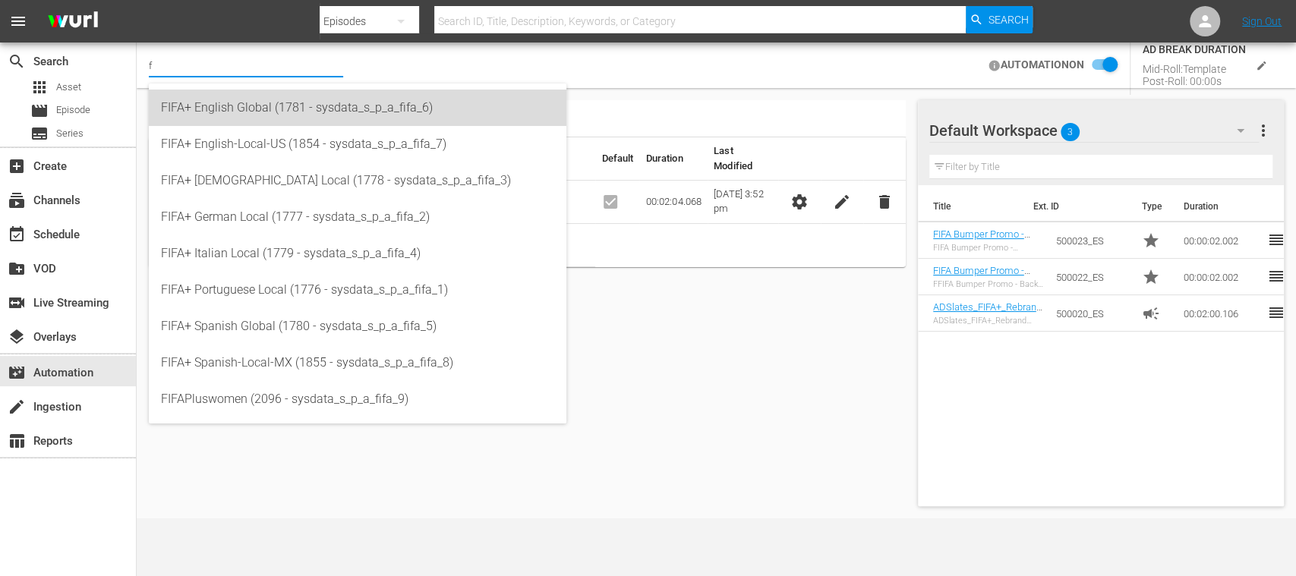
click at [287, 110] on div "FIFA+ English Global (1781 - sysdata_s_p_a_fifa_6)" at bounding box center [357, 108] width 393 height 36
type input "FIFA+ English Global (1781 - sysdata_s_p_a_fifa_6)"
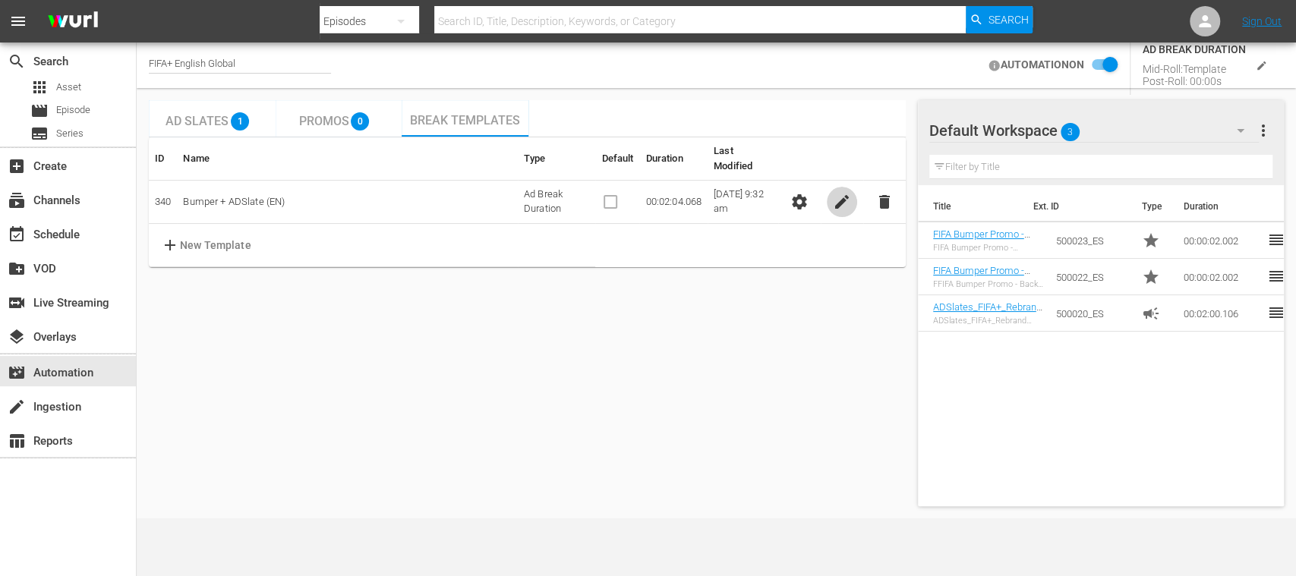
click at [838, 193] on span "edit" at bounding box center [842, 202] width 18 height 18
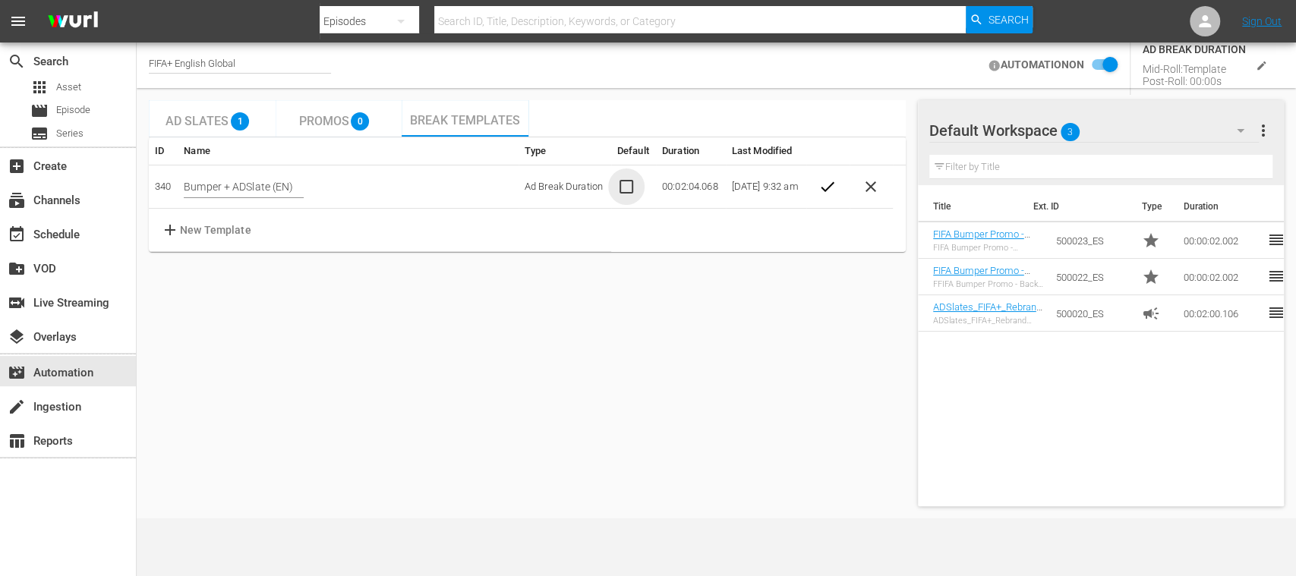
click at [617, 187] on input "checkbox" at bounding box center [633, 187] width 33 height 18
checkbox input "true"
click at [831, 188] on span "check" at bounding box center [828, 187] width 18 height 18
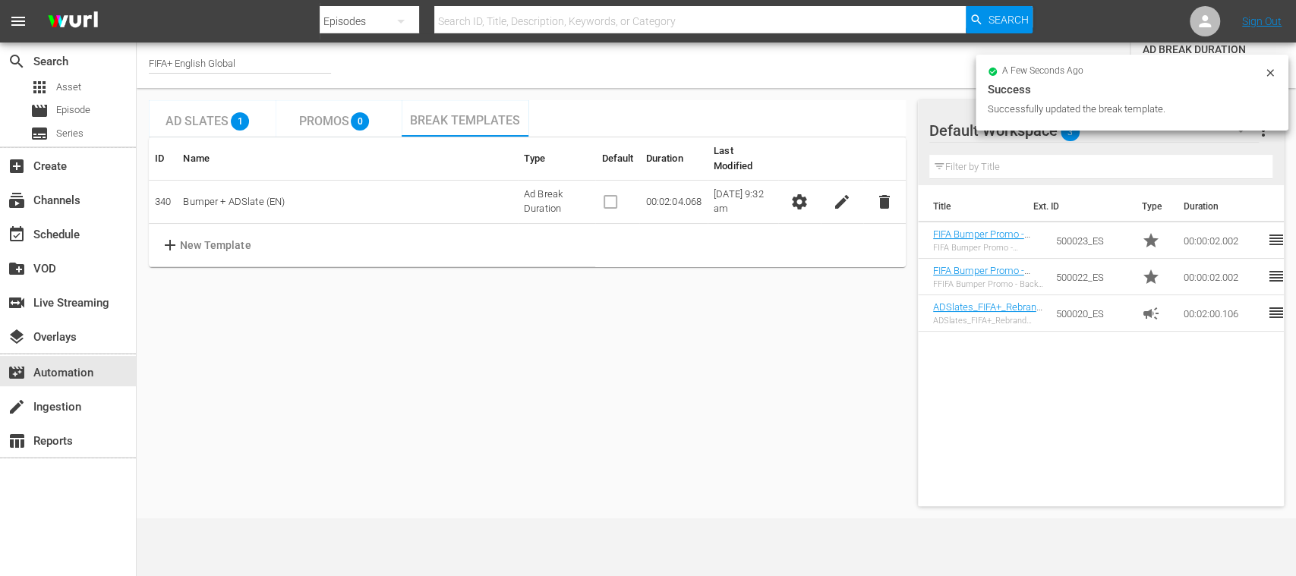
checkbox input "true"
click at [226, 64] on div "FIFA+ English Global" at bounding box center [240, 66] width 182 height 16
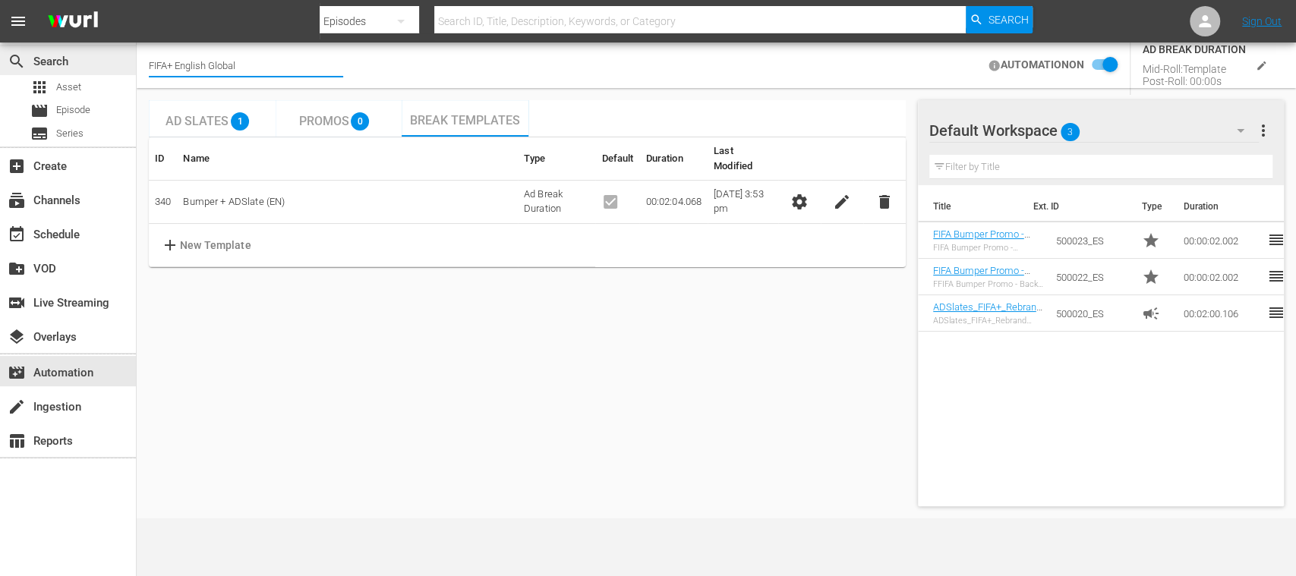
drag, startPoint x: 244, startPoint y: 62, endPoint x: 68, endPoint y: 58, distance: 176.3
click at [137, 0] on div "search Search apps Asset movie Episode subtitles Series add_box Create subscrip…" at bounding box center [717, 0] width 1160 height 0
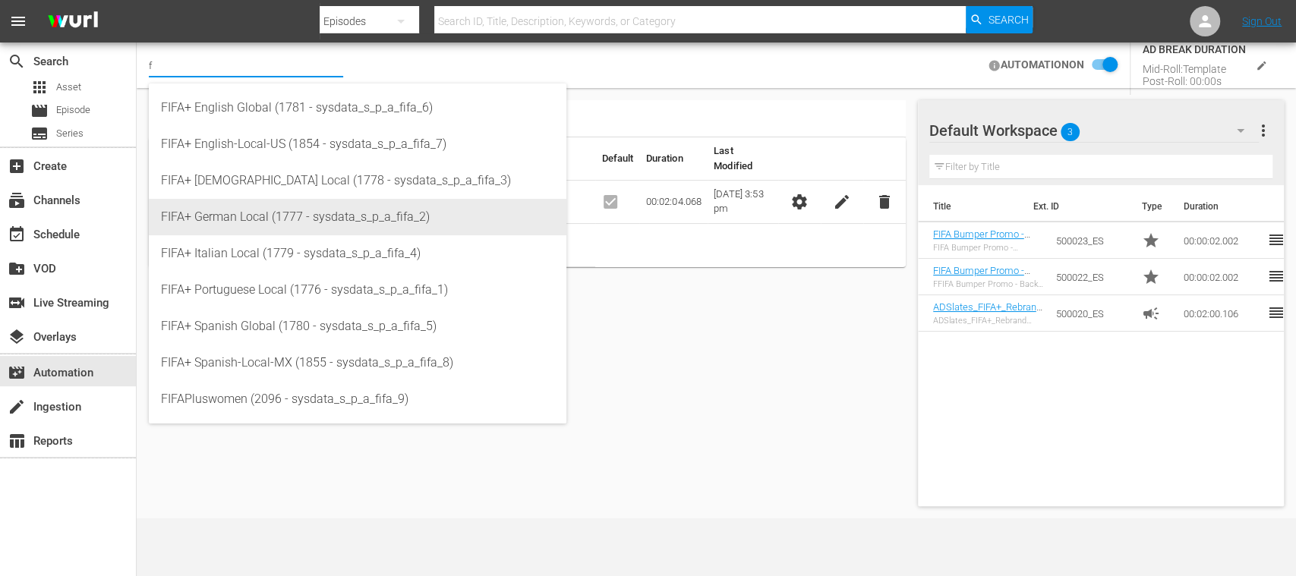
click at [273, 216] on div "FIFA+ German Local (1777 - sysdata_s_p_a_fifa_2)" at bounding box center [357, 217] width 393 height 36
type input "FIFA+ German Local (1777 - sysdata_s_p_a_fifa_2)"
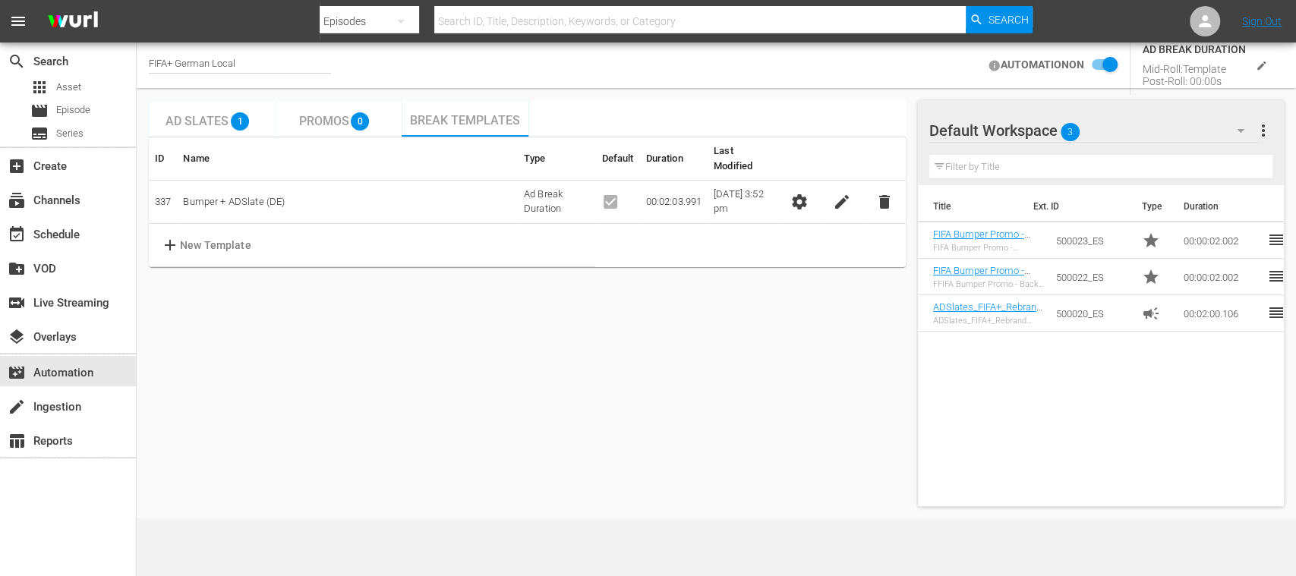
click at [245, 67] on div "FIFA+ German Local" at bounding box center [240, 66] width 182 height 16
drag, startPoint x: 189, startPoint y: 59, endPoint x: 63, endPoint y: 59, distance: 126.1
click at [137, 0] on div "search Search apps Asset movie Episode subtitles Series add_box Create subscrip…" at bounding box center [717, 0] width 1160 height 0
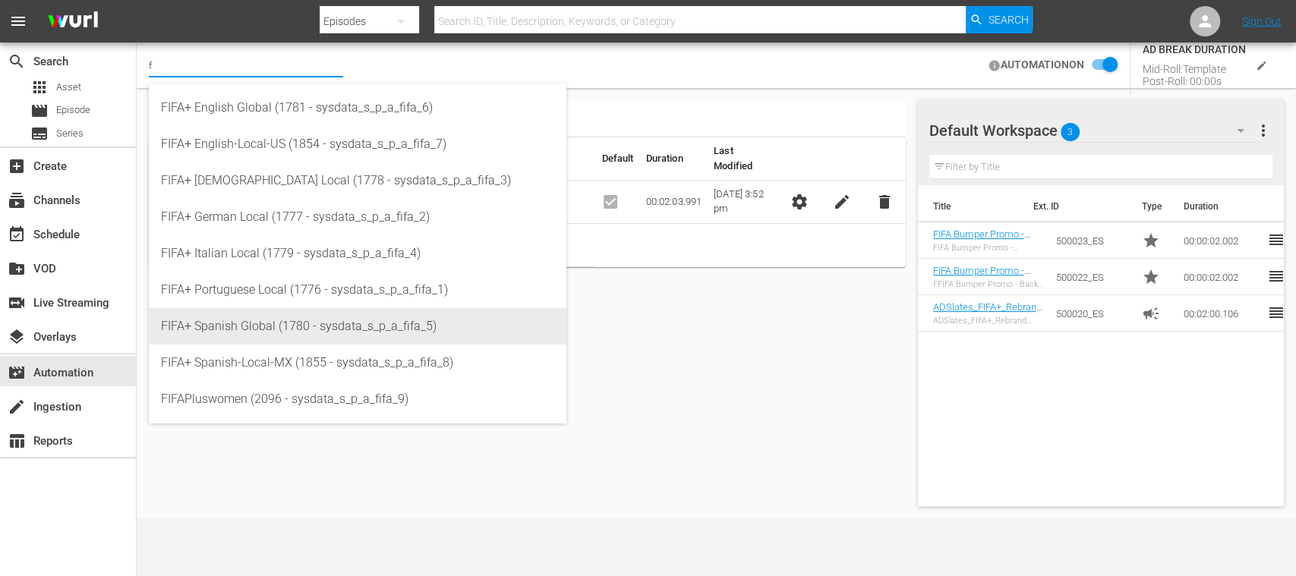
click at [231, 316] on div "FIFA+ Spanish Global (1780 - sysdata_s_p_a_fifa_5)" at bounding box center [357, 326] width 393 height 36
type input "FIFA+ Spanish Global (1780 - sysdata_s_p_a_fifa_5)"
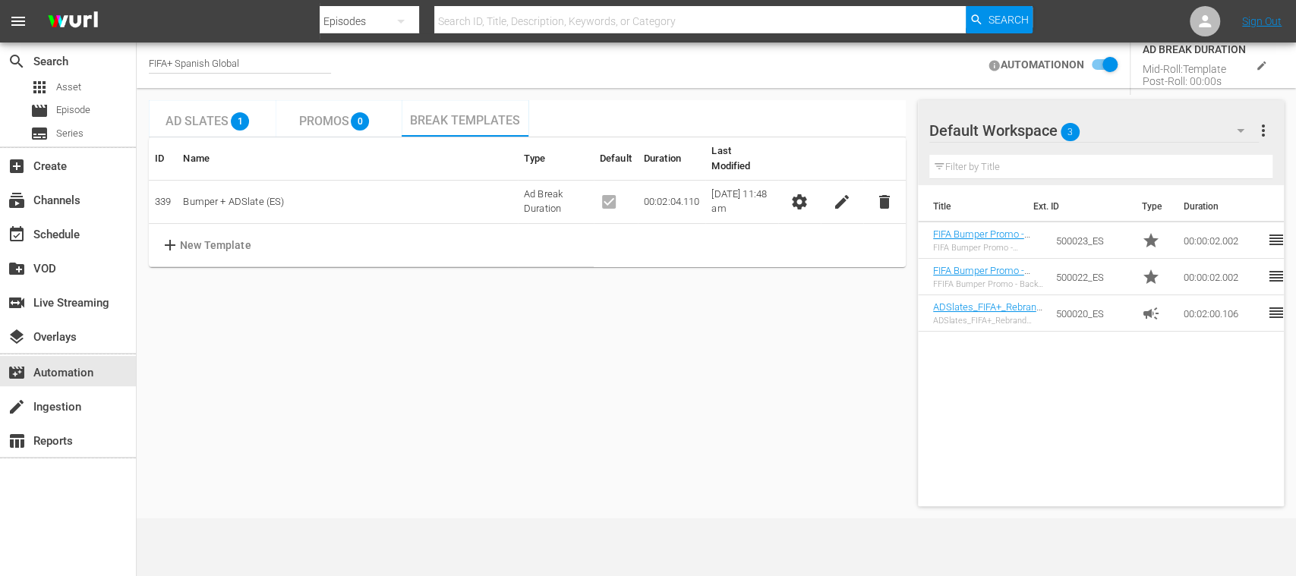
click at [256, 67] on div "FIFA+ Spanish Global" at bounding box center [240, 66] width 182 height 16
drag, startPoint x: 255, startPoint y: 61, endPoint x: 83, endPoint y: 62, distance: 172.4
click at [137, 0] on div "search Search apps Asset movie Episode subtitles Series add_box Create subscrip…" at bounding box center [717, 0] width 1160 height 0
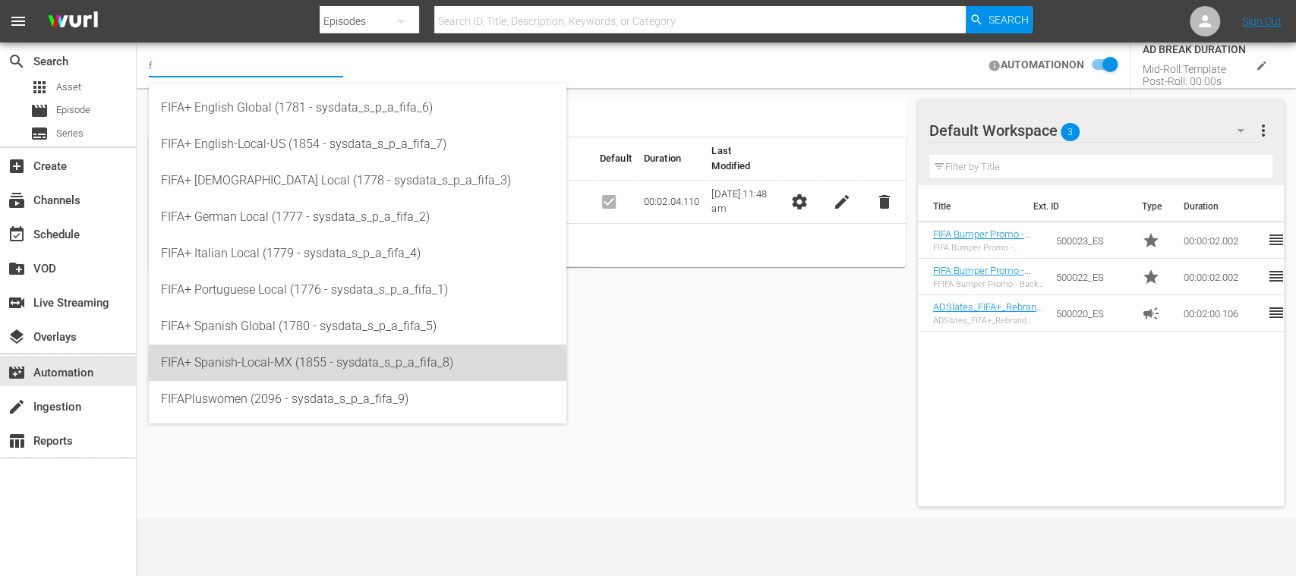
click at [284, 352] on div "FIFA+ Spanish-Local-MX (1855 - sysdata_s_p_a_fifa_8)" at bounding box center [357, 363] width 393 height 36
type input "FIFA+ Spanish-Local-MX (1855 - sysdata_s_p_a_fifa_8)"
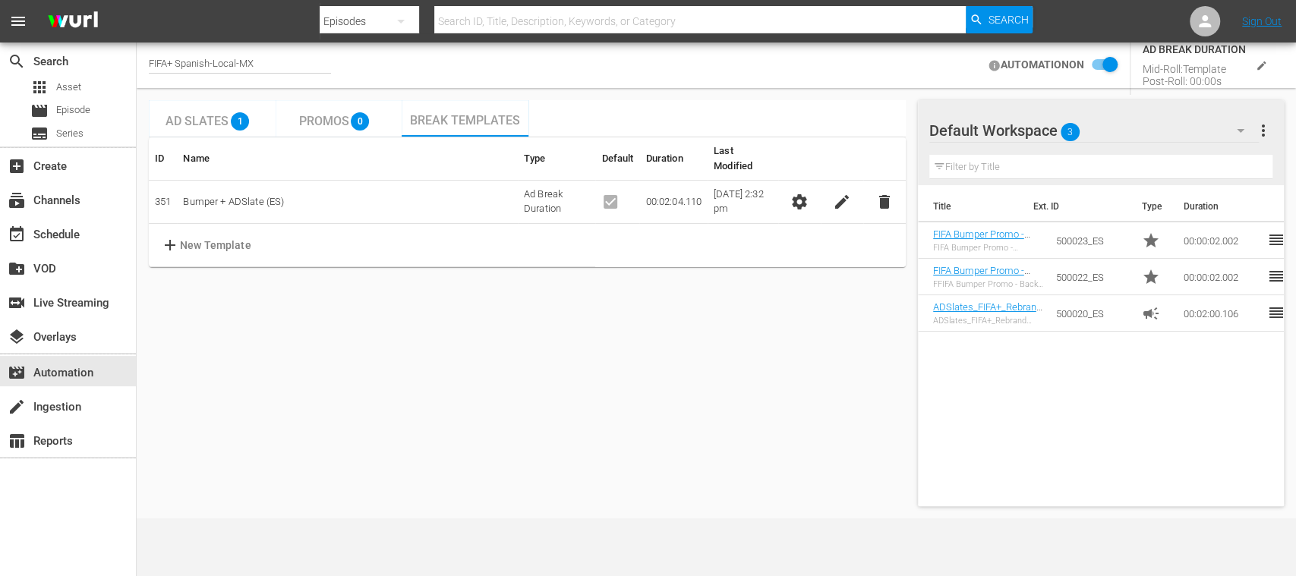
click at [267, 63] on div "FIFA+ Spanish-Local-MX" at bounding box center [240, 66] width 182 height 16
drag, startPoint x: 270, startPoint y: 64, endPoint x: 65, endPoint y: 65, distance: 204.3
click at [137, 0] on div "search Search apps Asset movie Episode subtitles Series add_box Create subscrip…" at bounding box center [717, 0] width 1160 height 0
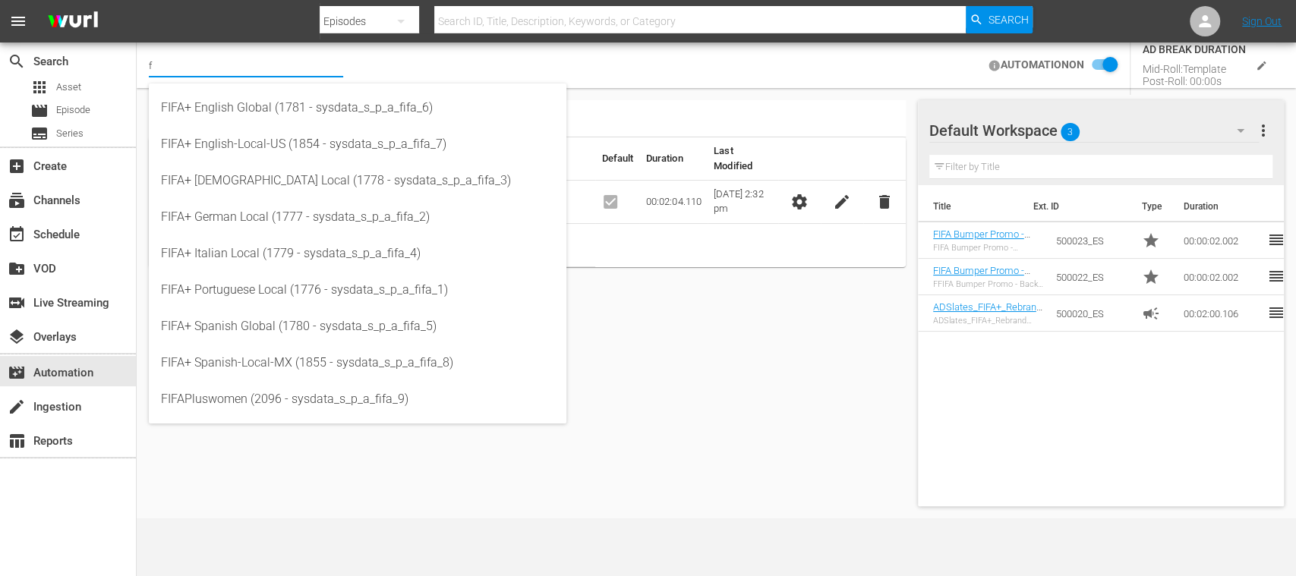
type input "f"
click at [675, 390] on div "Ad Slates 1 Promos 0 Break Templates ID Name Type Default Duration Last Modifie…" at bounding box center [527, 303] width 757 height 406
